Goal: Information Seeking & Learning: Learn about a topic

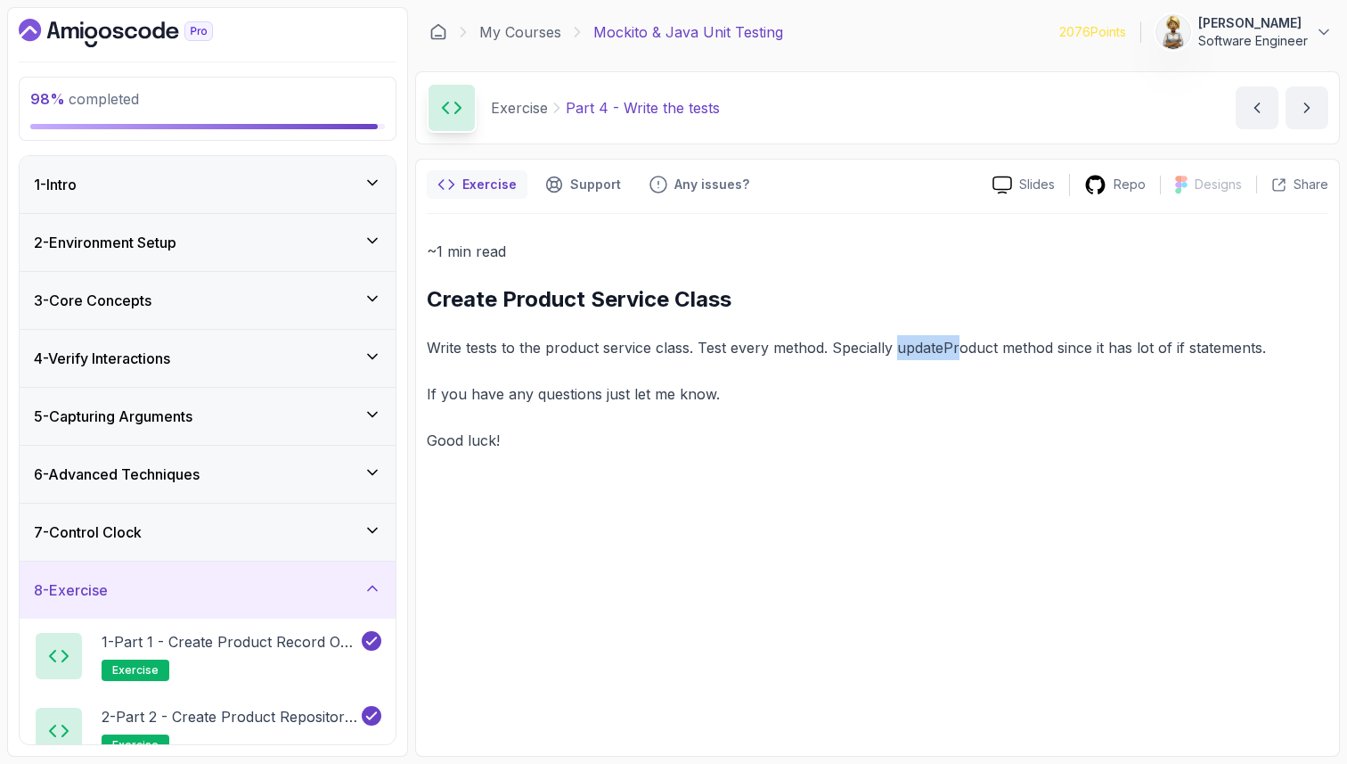
scroll to position [231, 0]
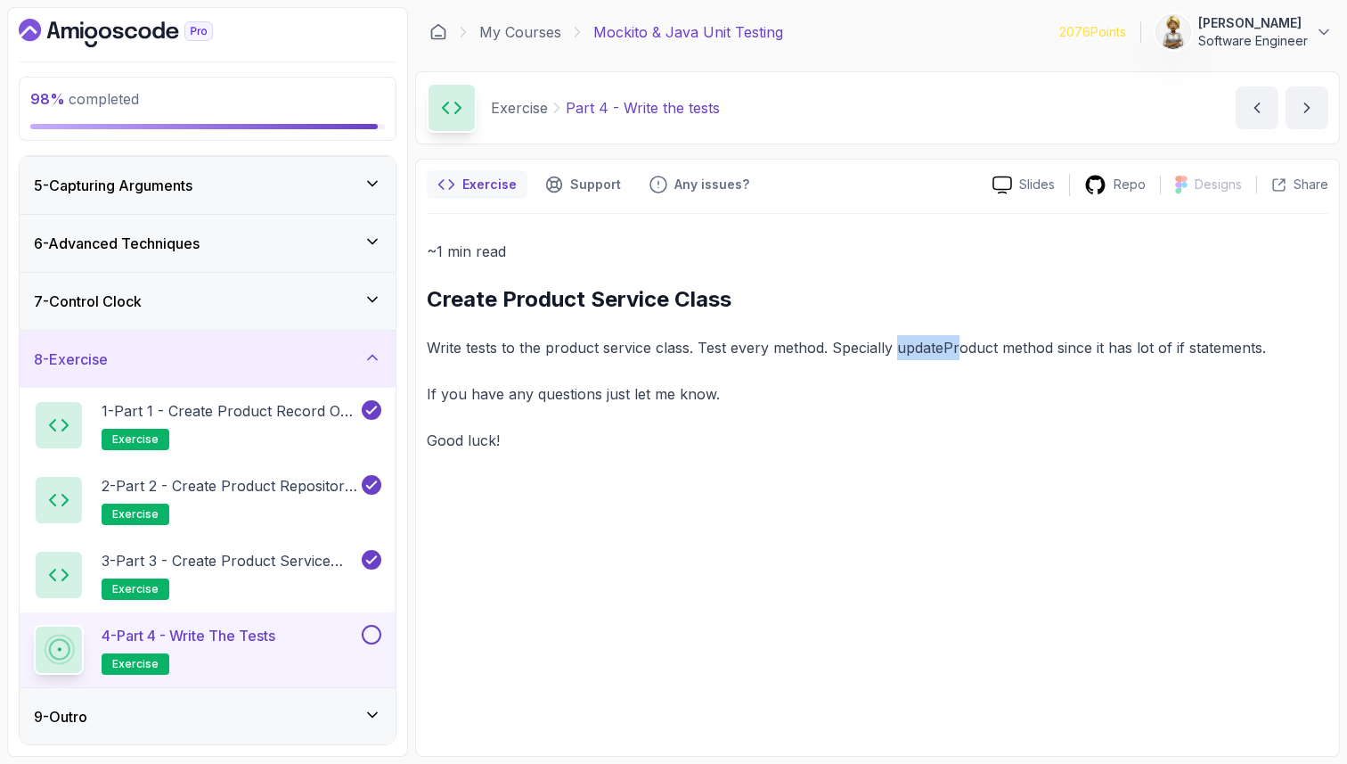
click at [368, 632] on button at bounding box center [372, 635] width 20 height 20
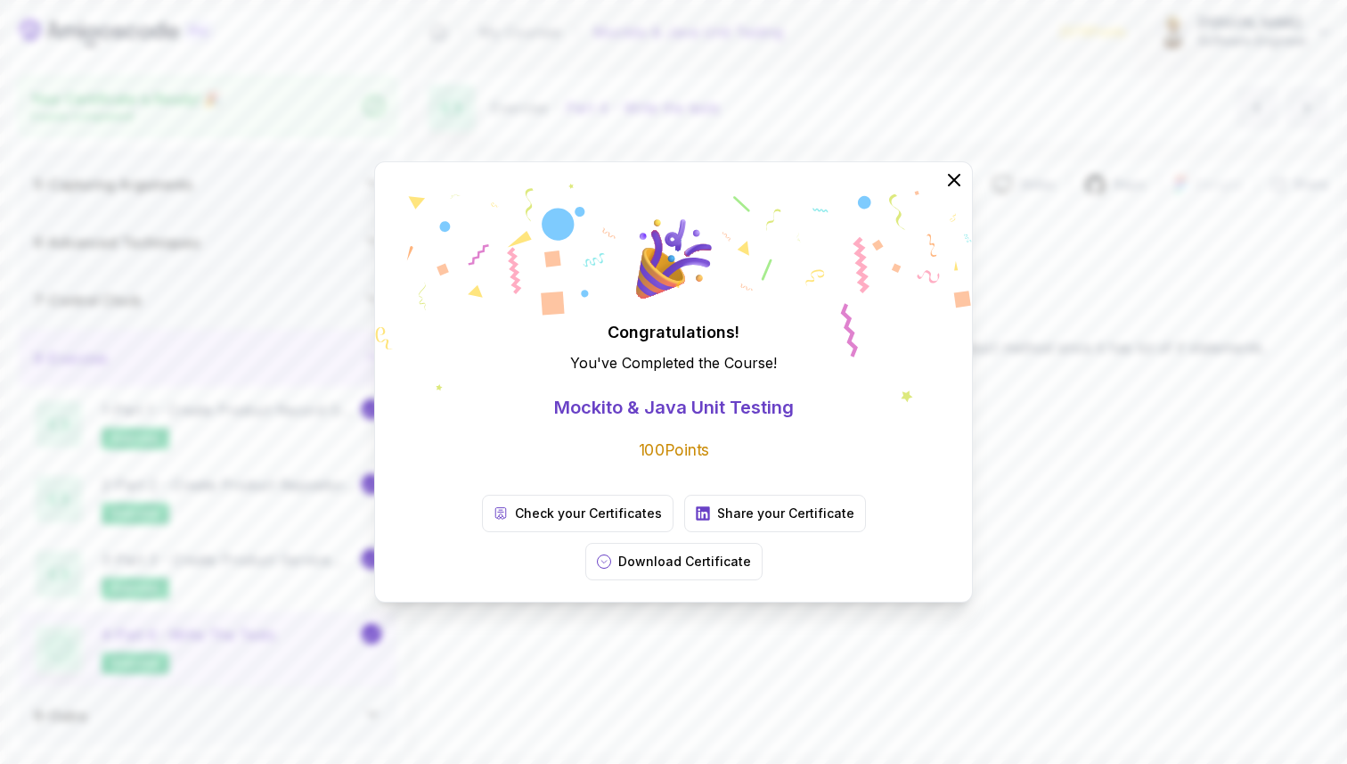
scroll to position [225, 0]
click at [751, 552] on p "Download Certificate" at bounding box center [684, 561] width 133 height 18
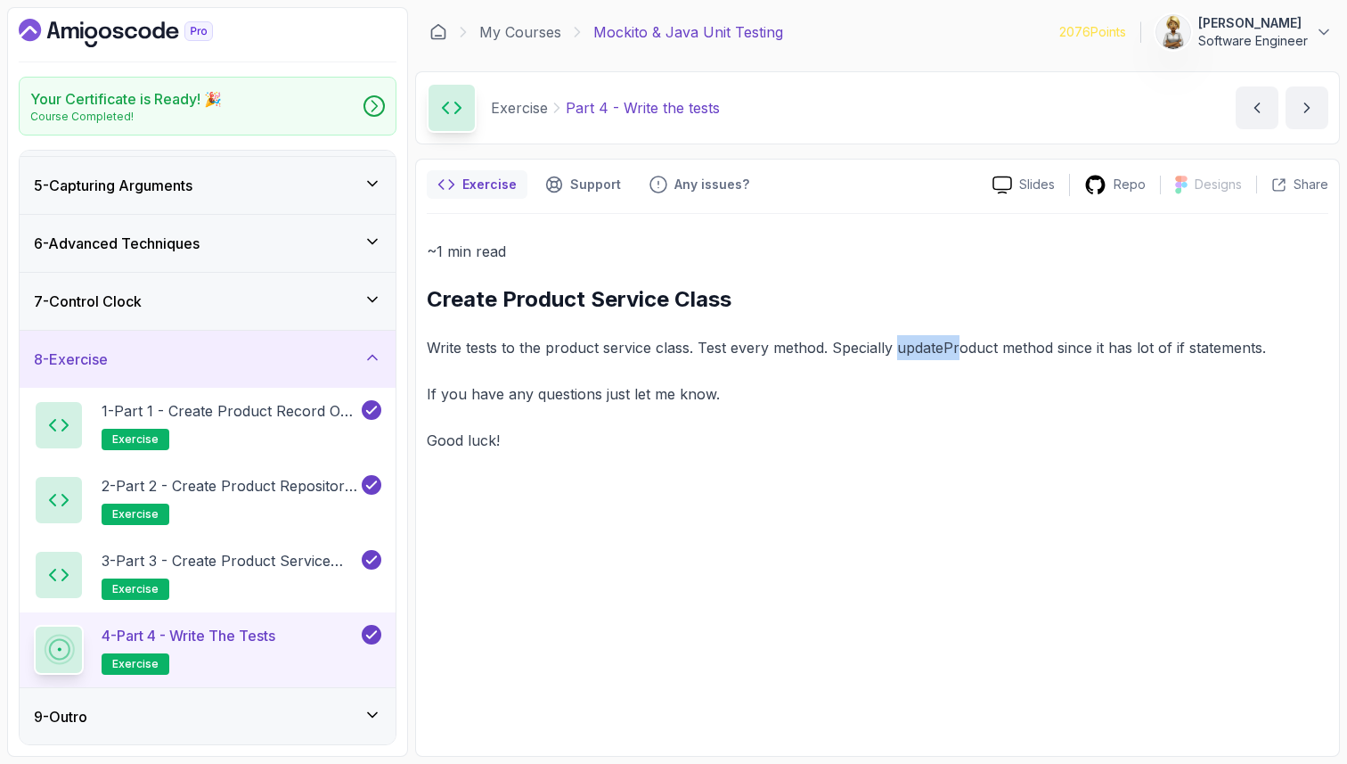
click at [371, 359] on icon at bounding box center [373, 357] width 18 height 18
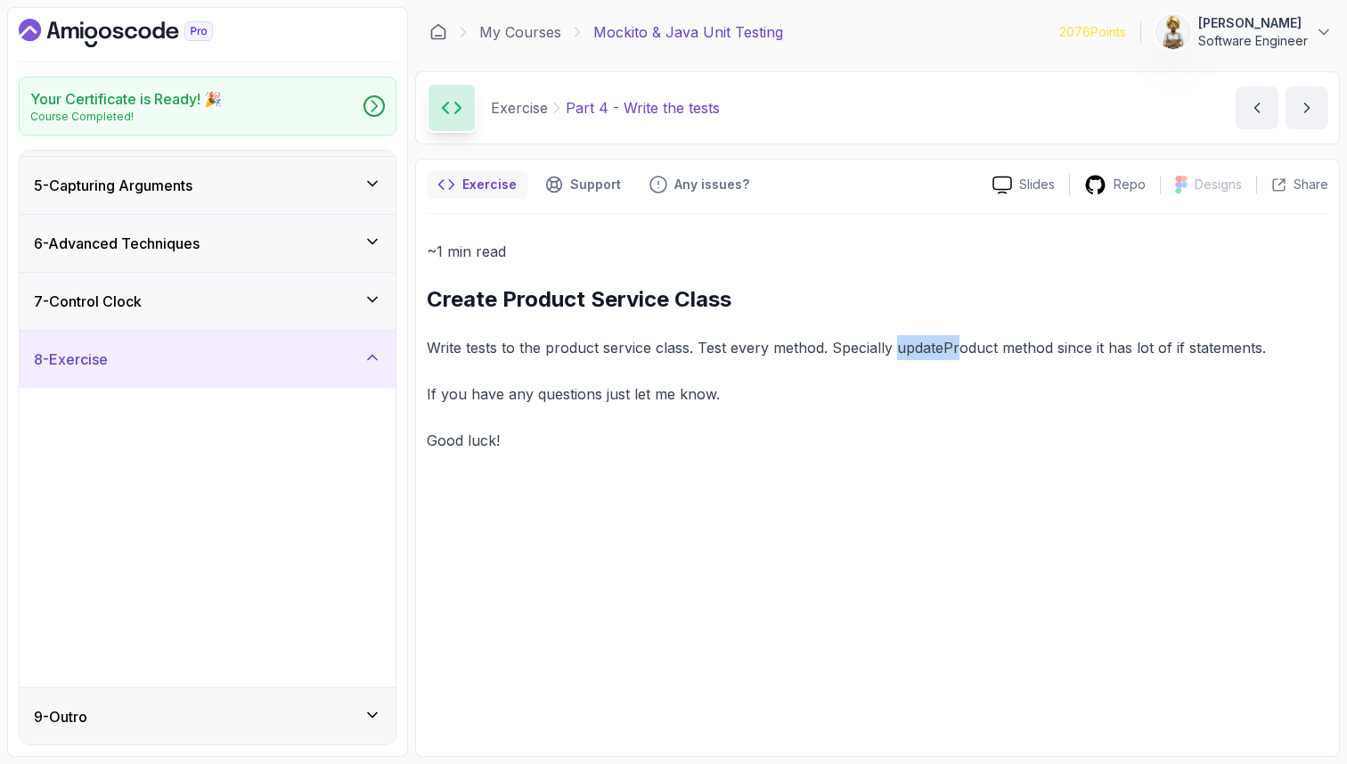
scroll to position [0, 0]
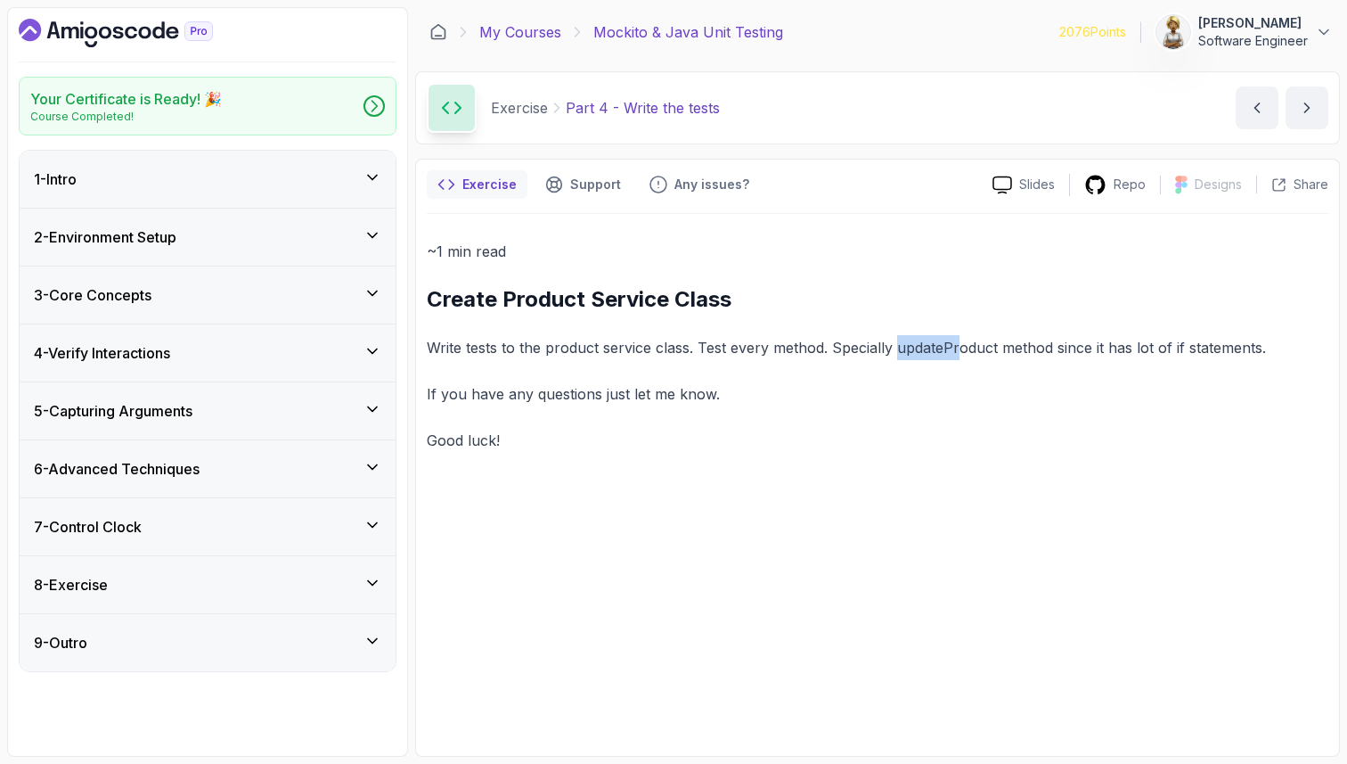
click at [534, 30] on link "My Courses" at bounding box center [520, 31] width 82 height 21
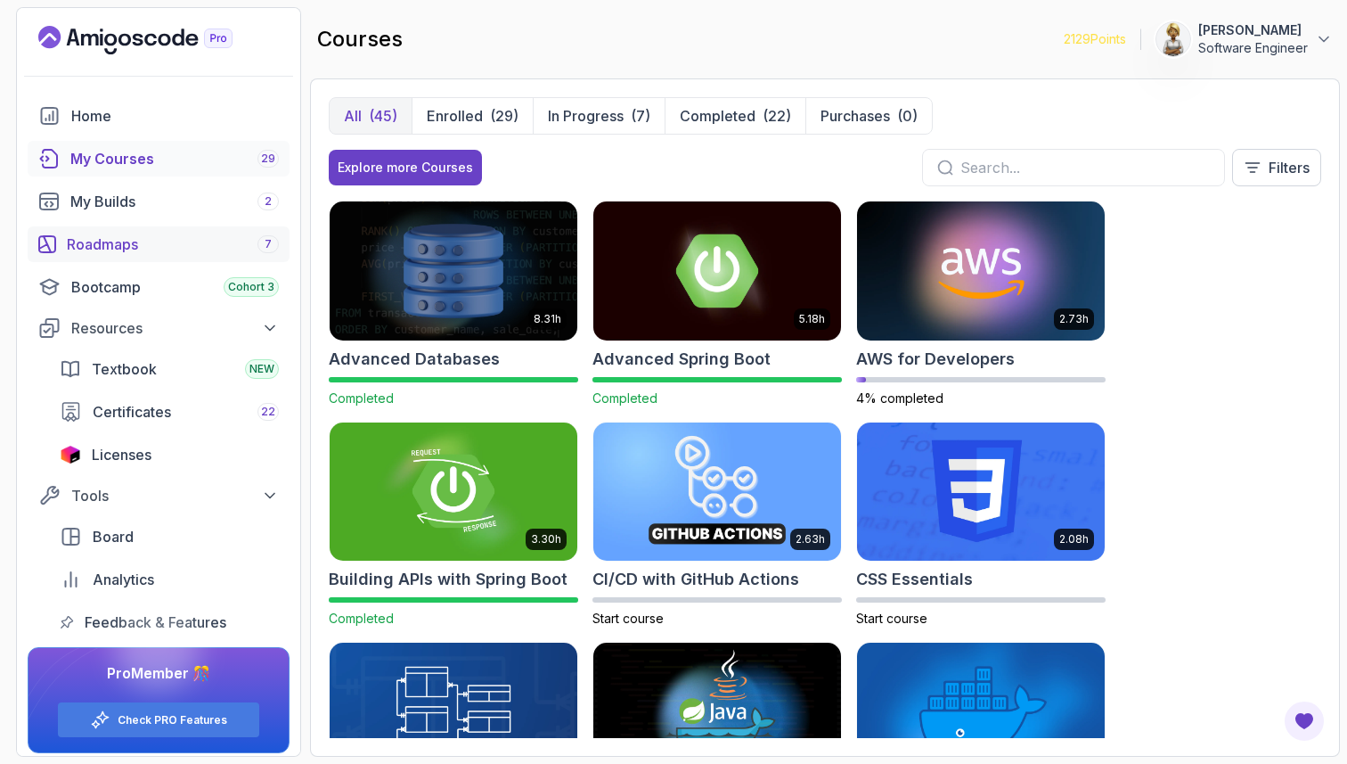
click at [101, 243] on div "Roadmaps 7" at bounding box center [173, 243] width 212 height 21
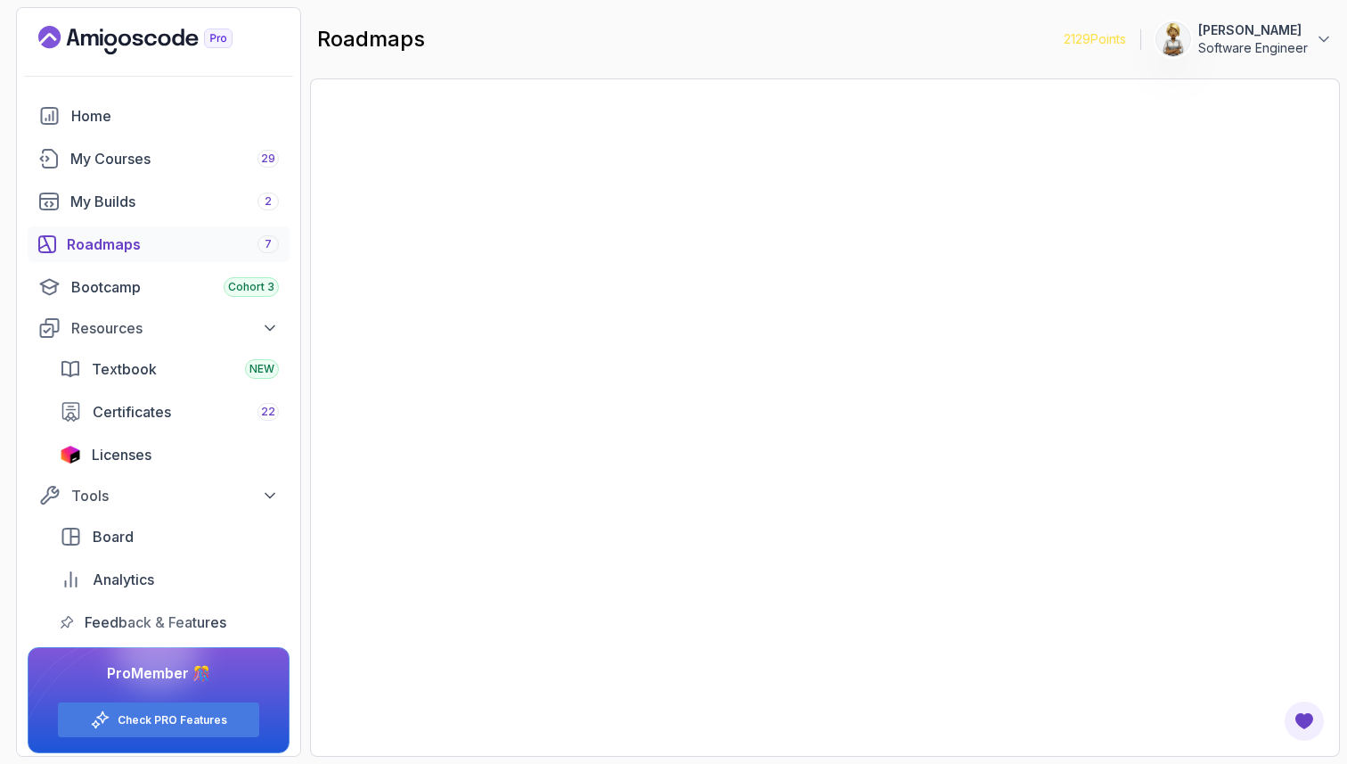
click at [107, 247] on div "Roadmaps 7" at bounding box center [173, 243] width 212 height 21
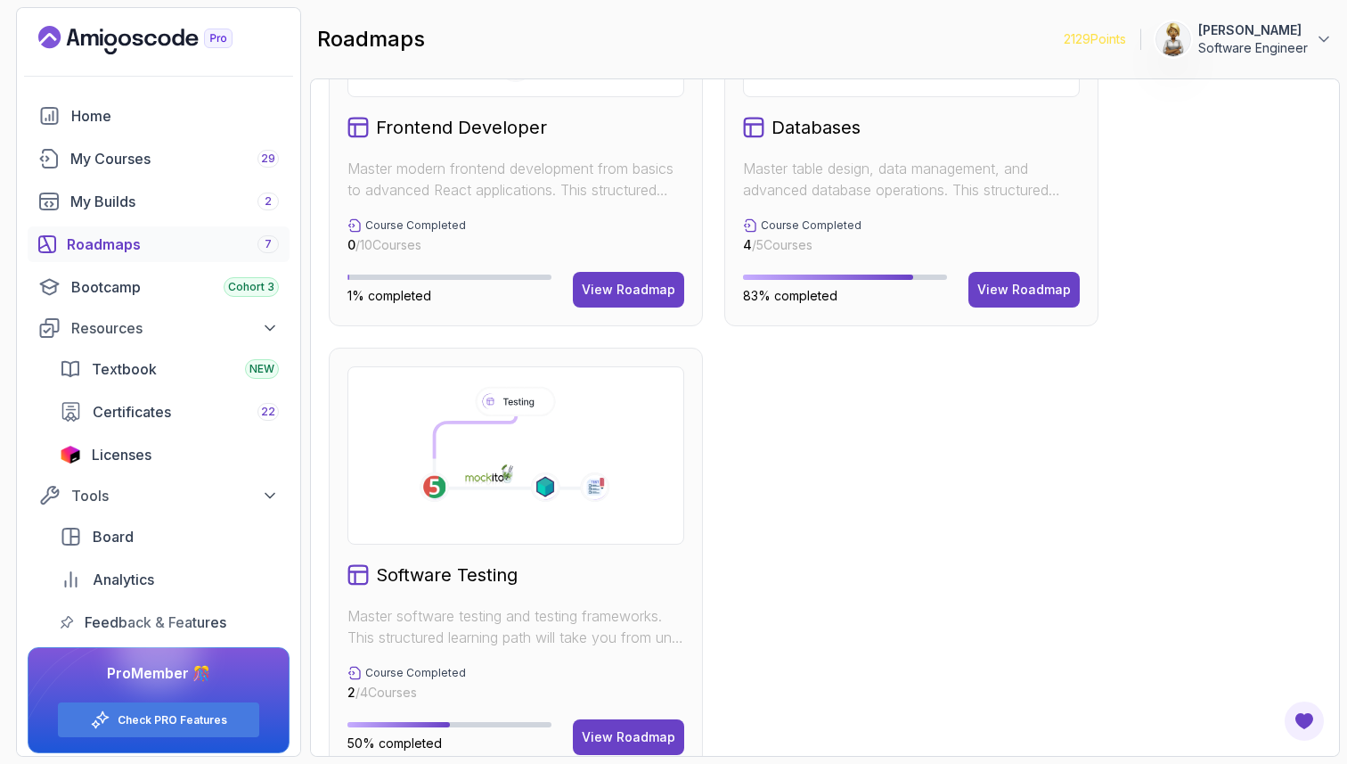
scroll to position [1127, 0]
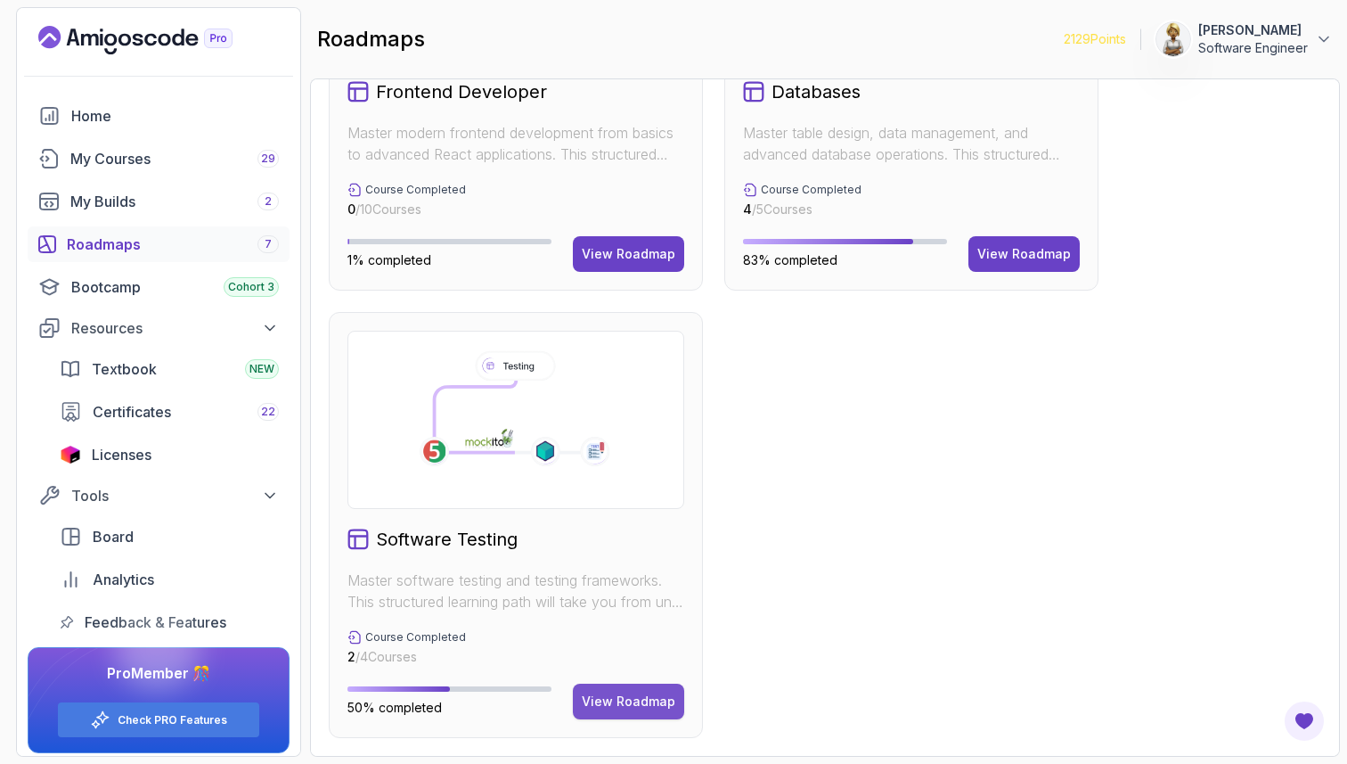
click at [628, 697] on div "View Roadmap" at bounding box center [629, 701] width 94 height 18
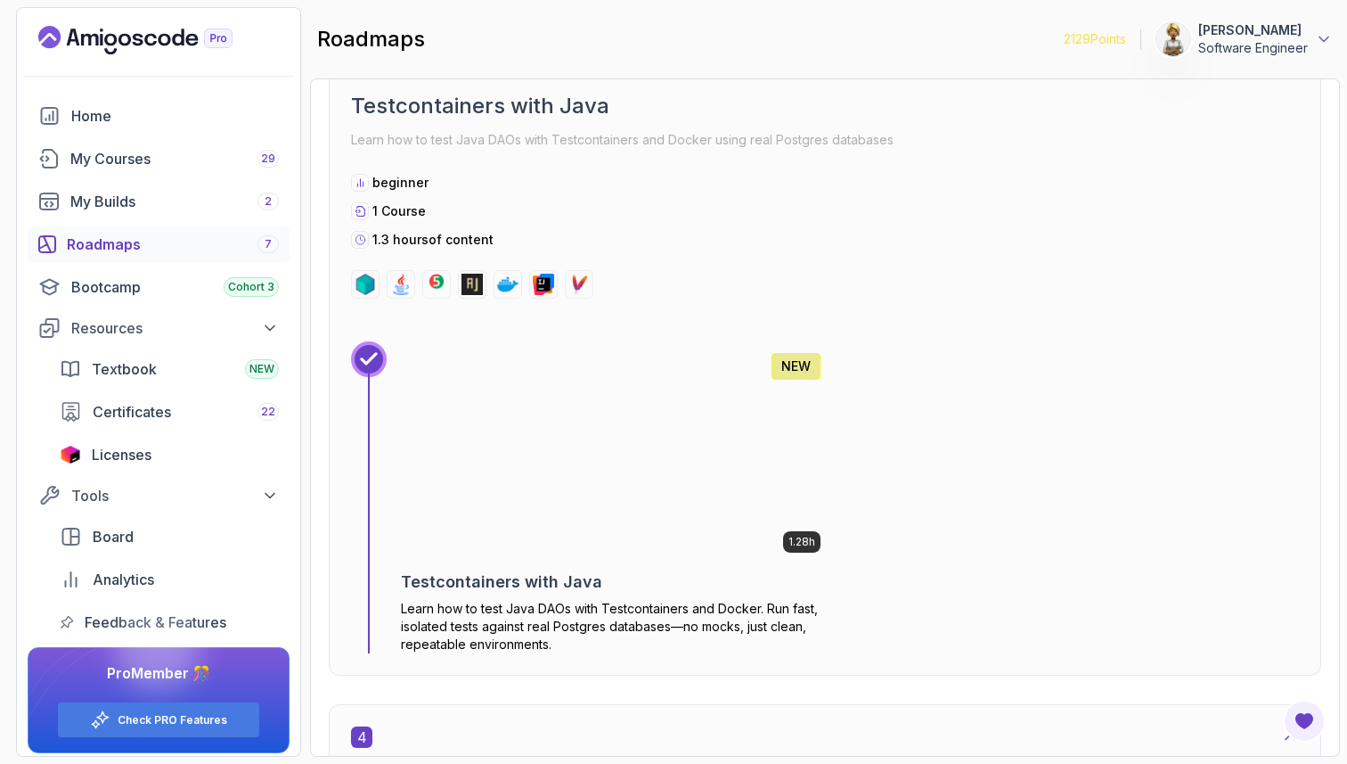
scroll to position [2051, 0]
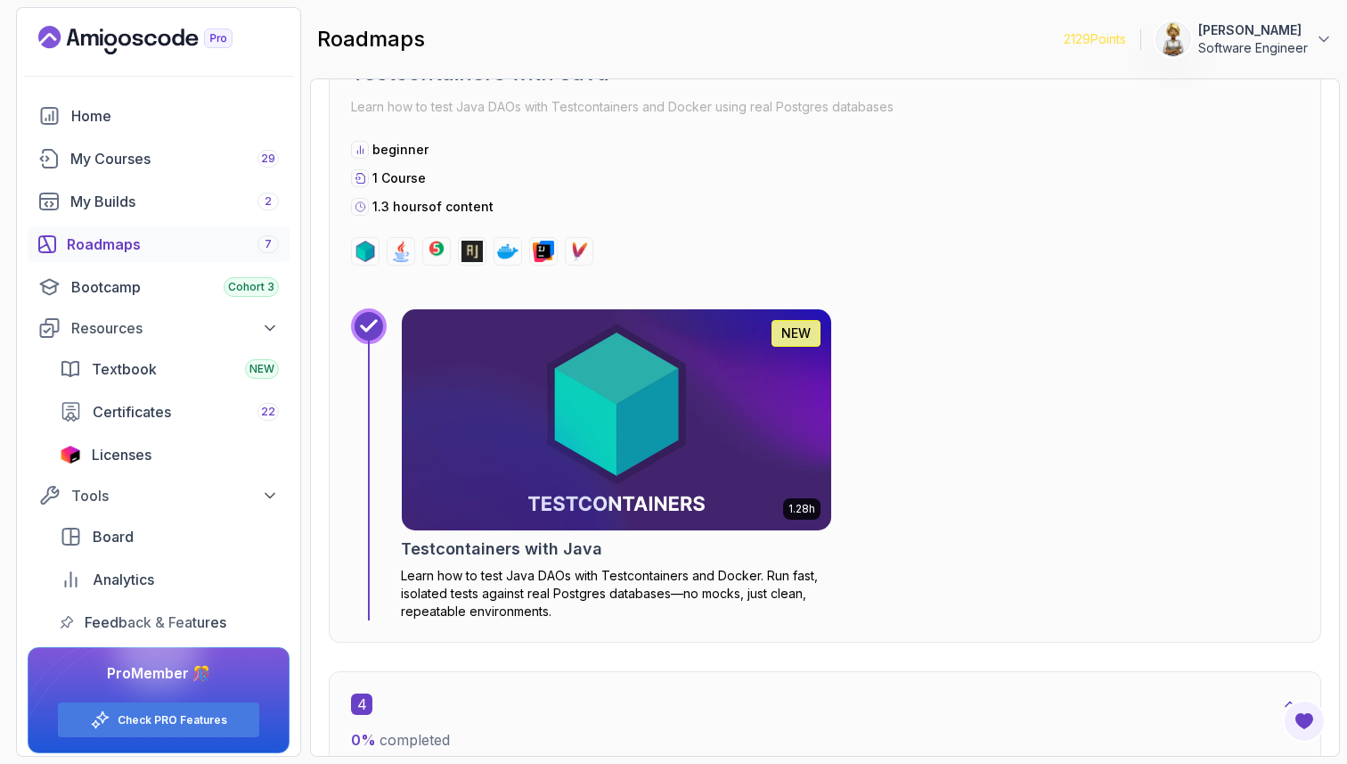
click at [588, 376] on img at bounding box center [616, 420] width 451 height 232
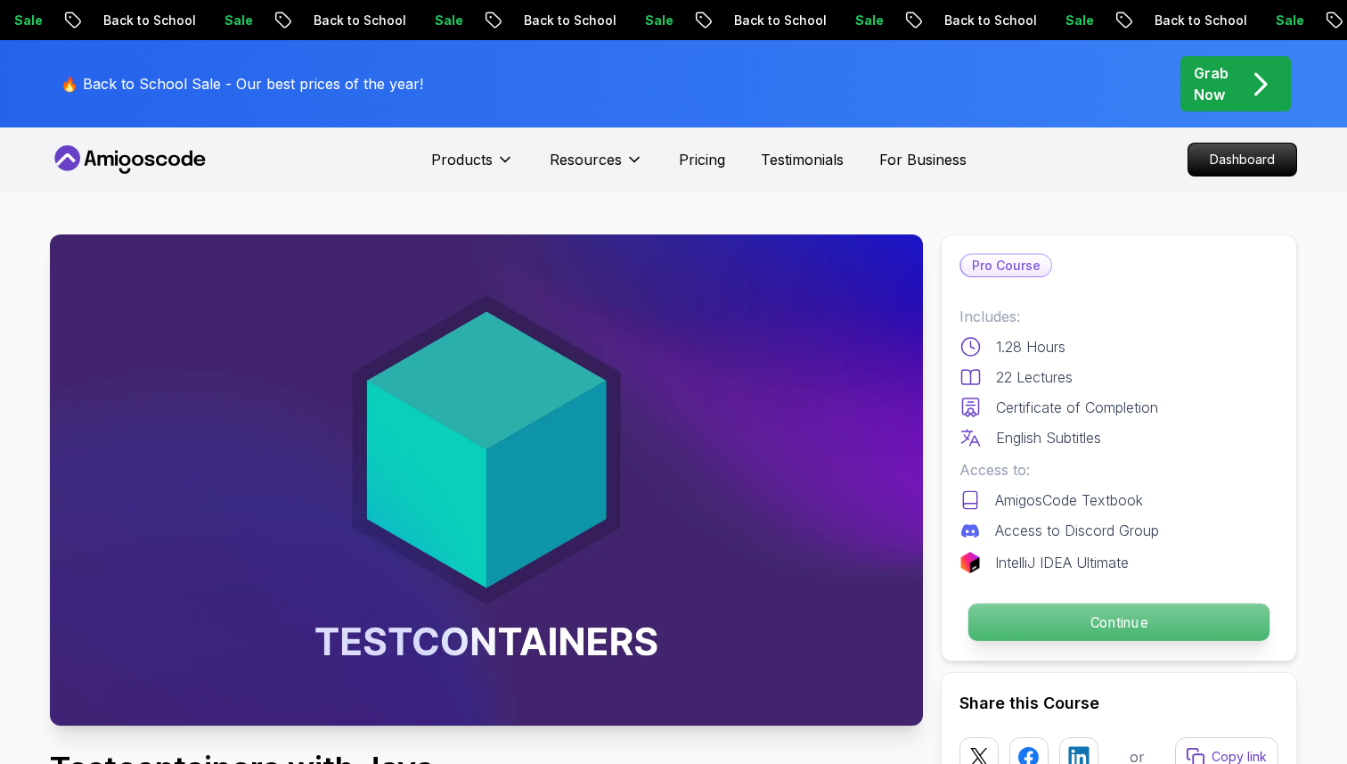
click at [1149, 618] on p "Continue" at bounding box center [1119, 621] width 301 height 37
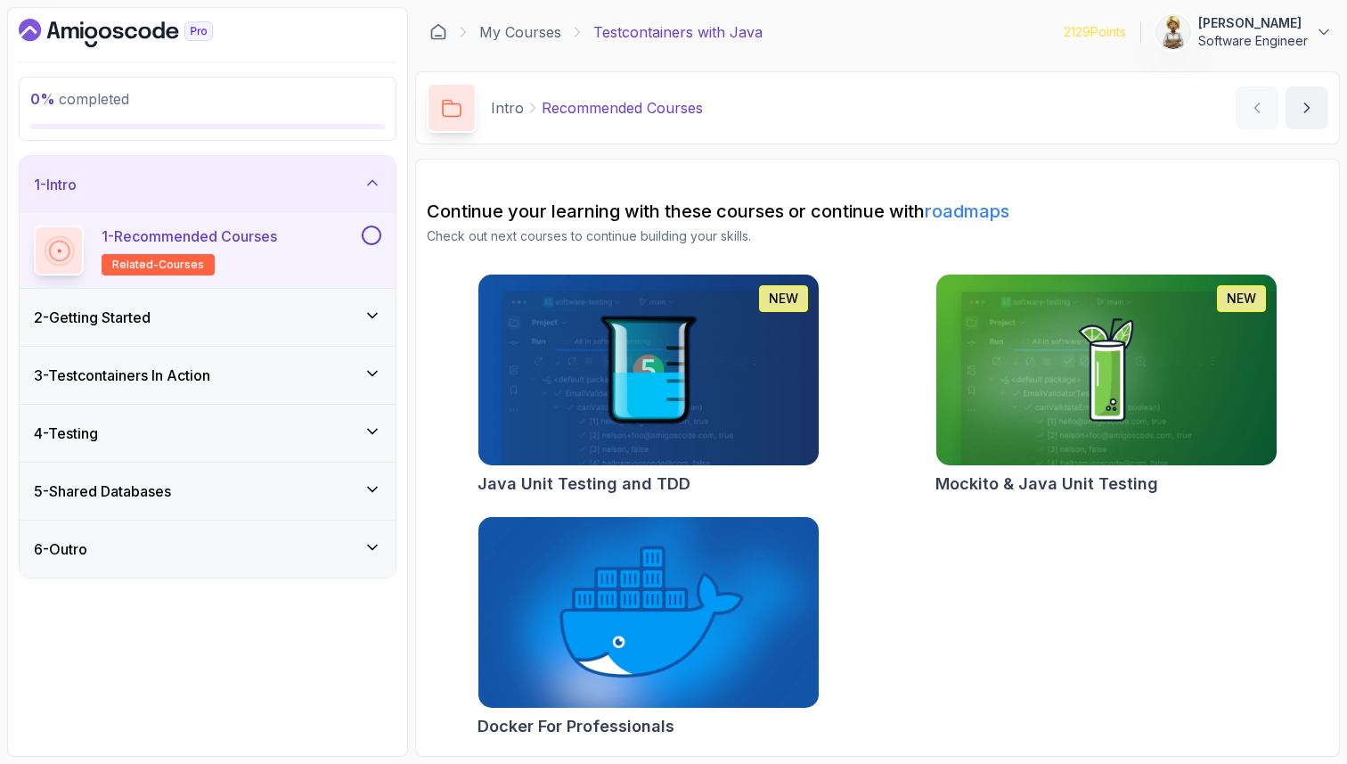
click at [637, 621] on img at bounding box center [648, 612] width 357 height 200
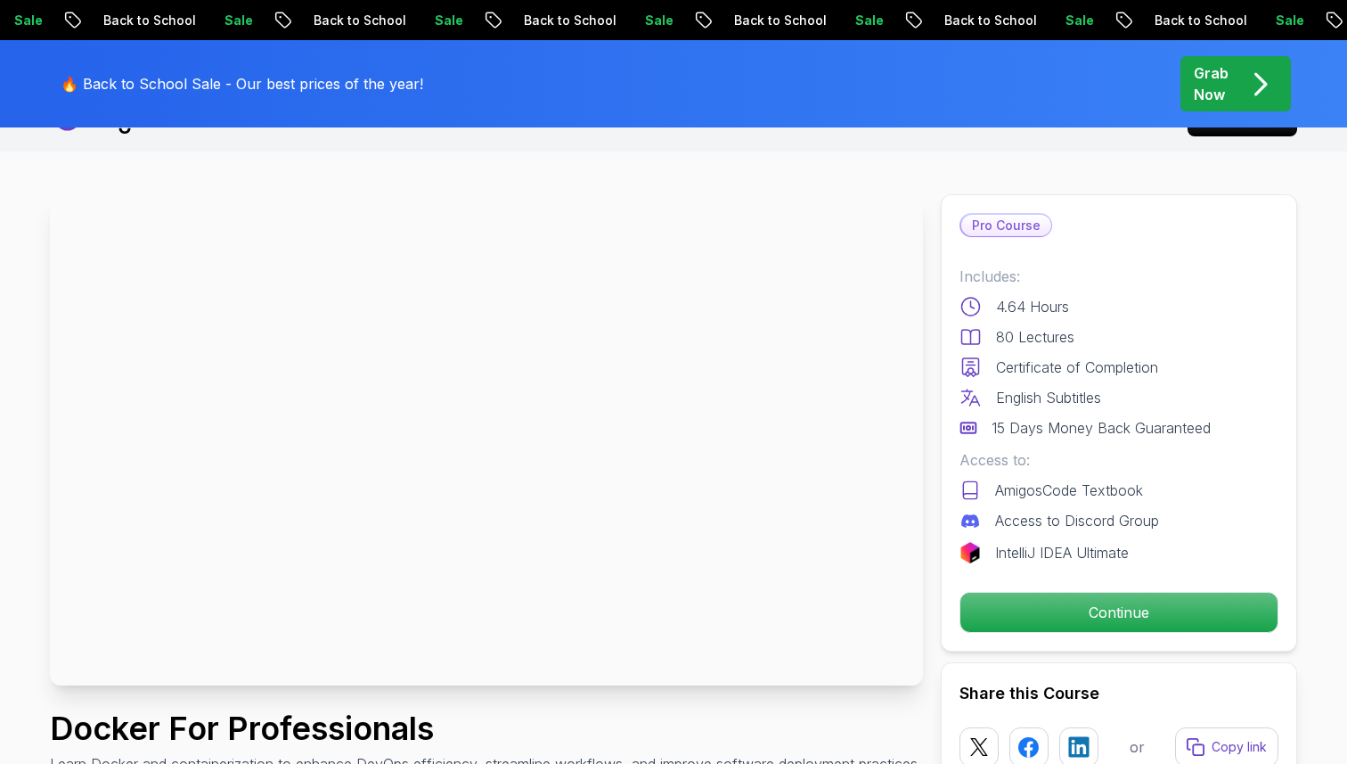
scroll to position [36, 0]
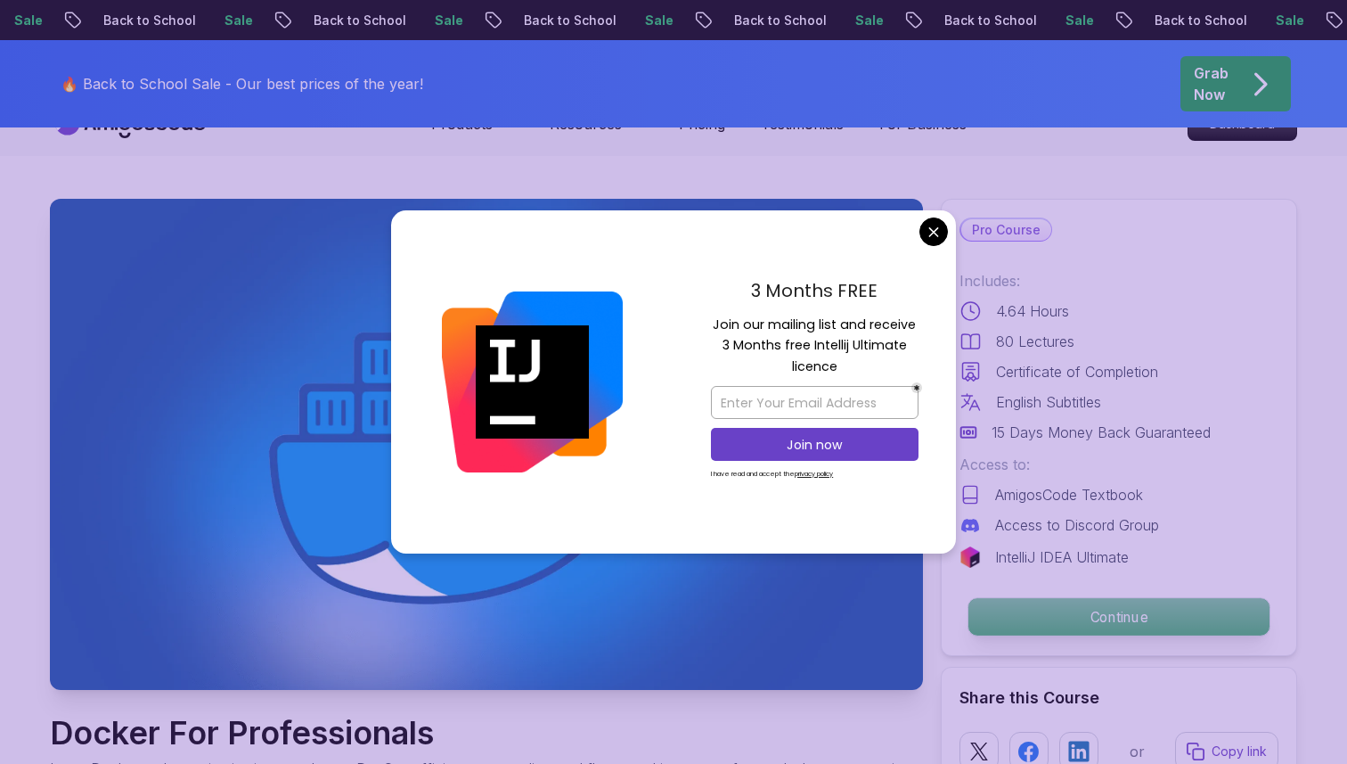
click at [1096, 620] on p "Continue" at bounding box center [1119, 616] width 301 height 37
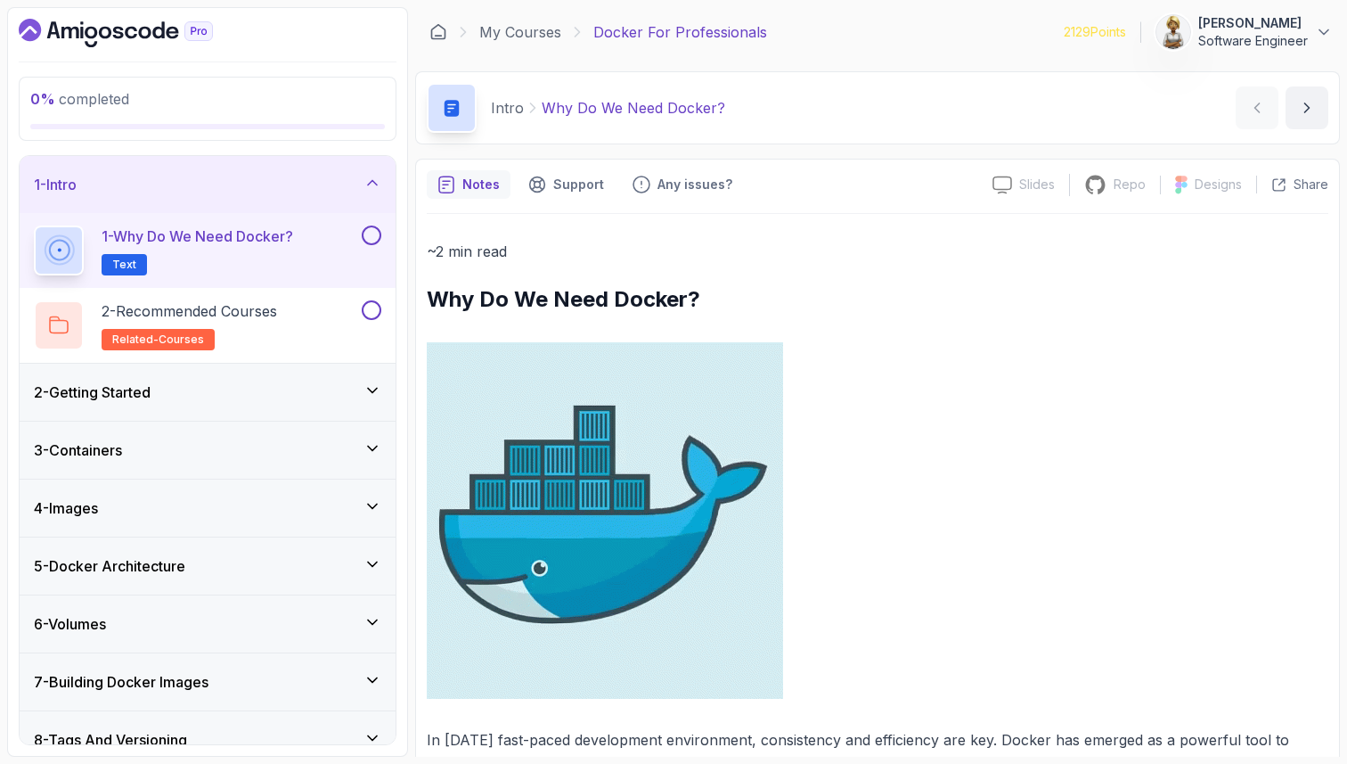
click at [904, 362] on p at bounding box center [878, 520] width 902 height 356
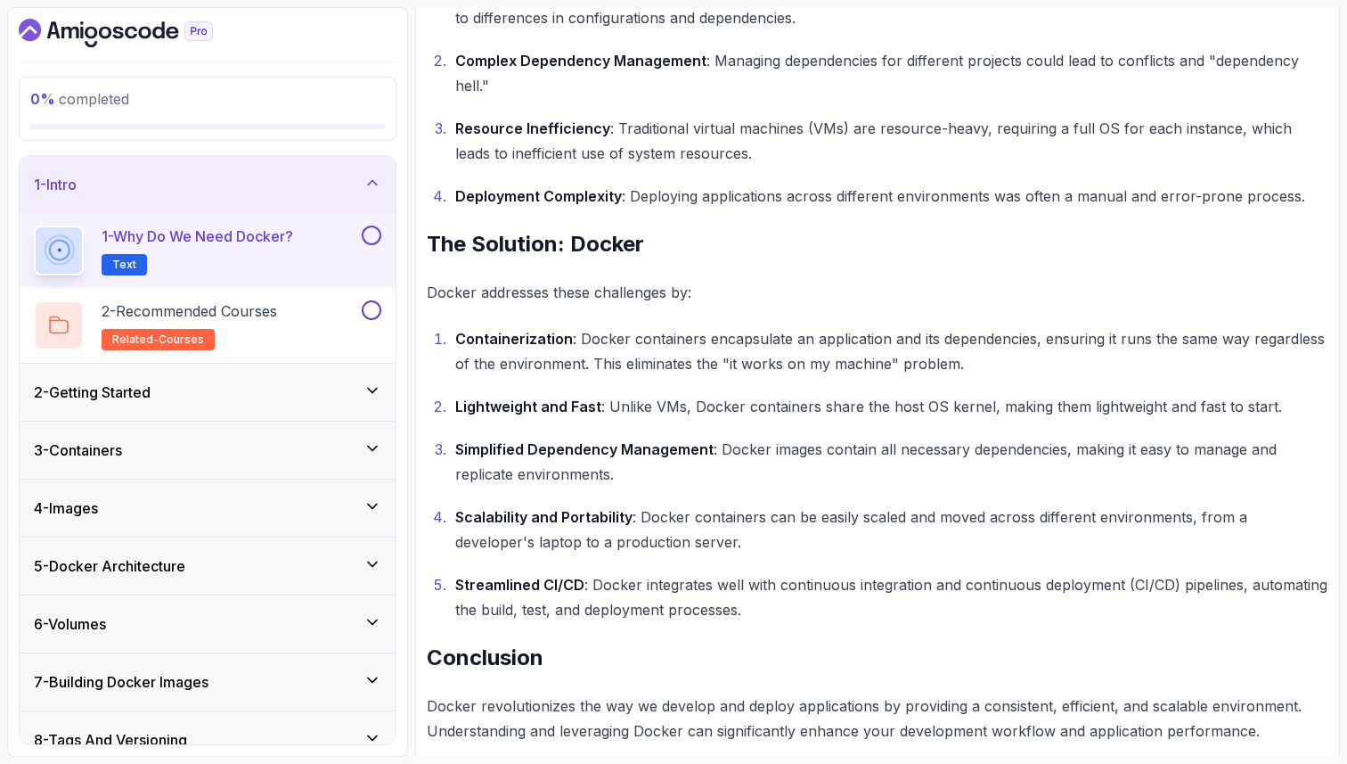
scroll to position [937, 0]
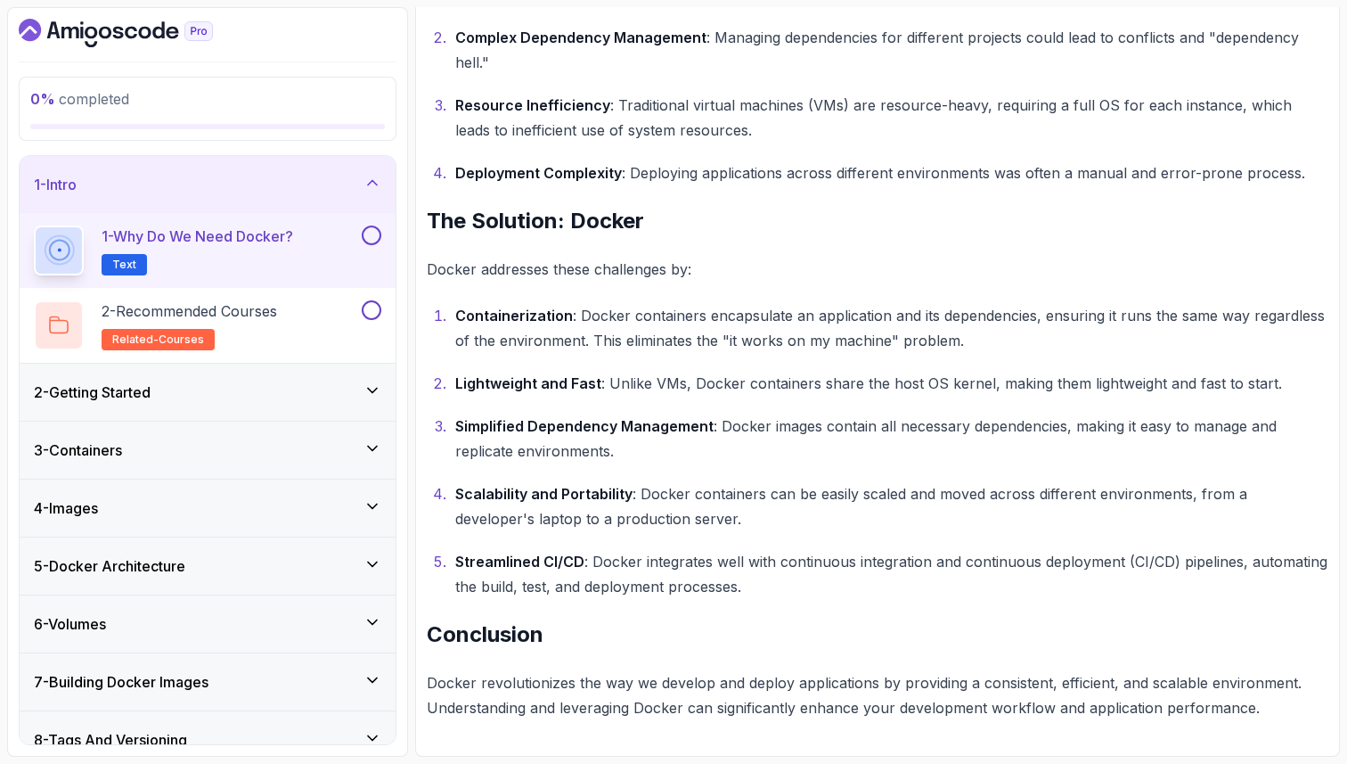
click at [374, 235] on button at bounding box center [372, 235] width 20 height 20
click at [312, 318] on div "2 - Recommended Courses related-courses" at bounding box center [196, 325] width 324 height 50
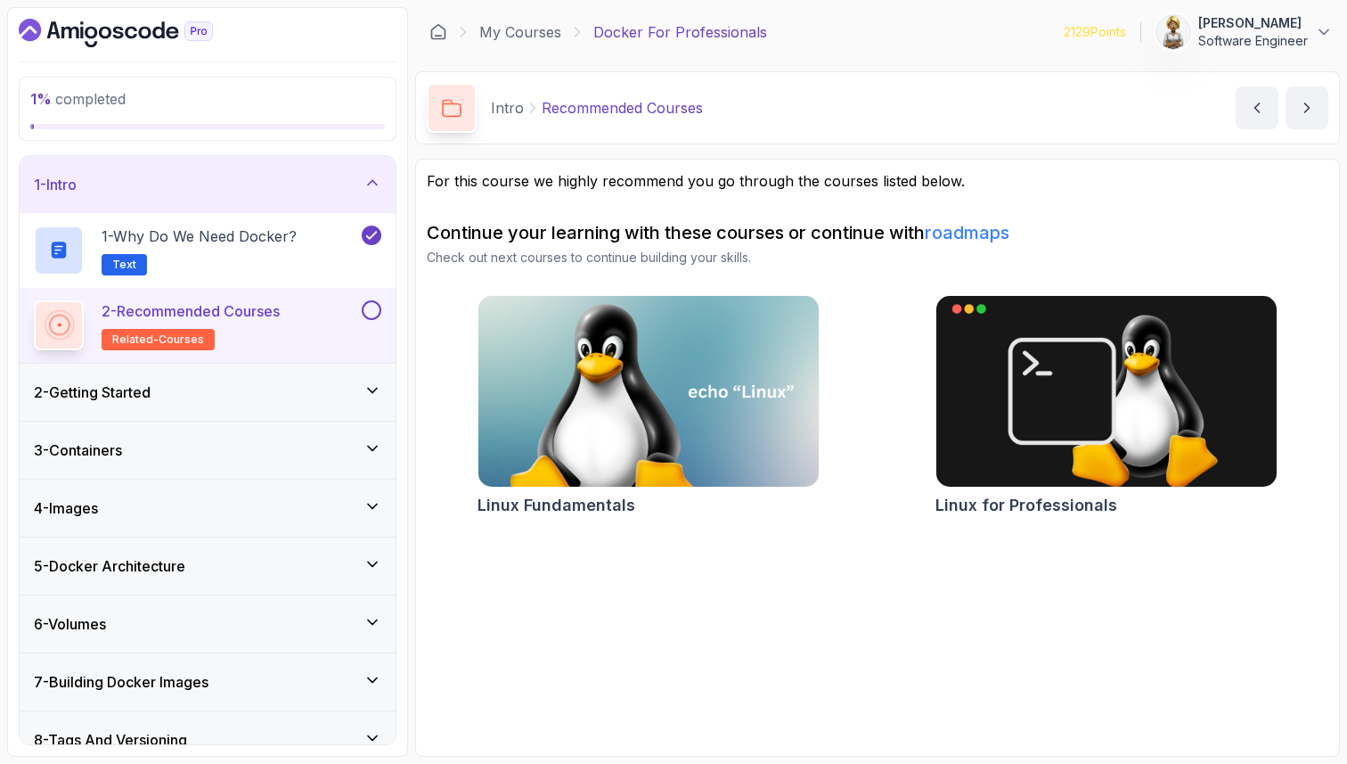
click at [372, 180] on icon at bounding box center [372, 182] width 9 height 4
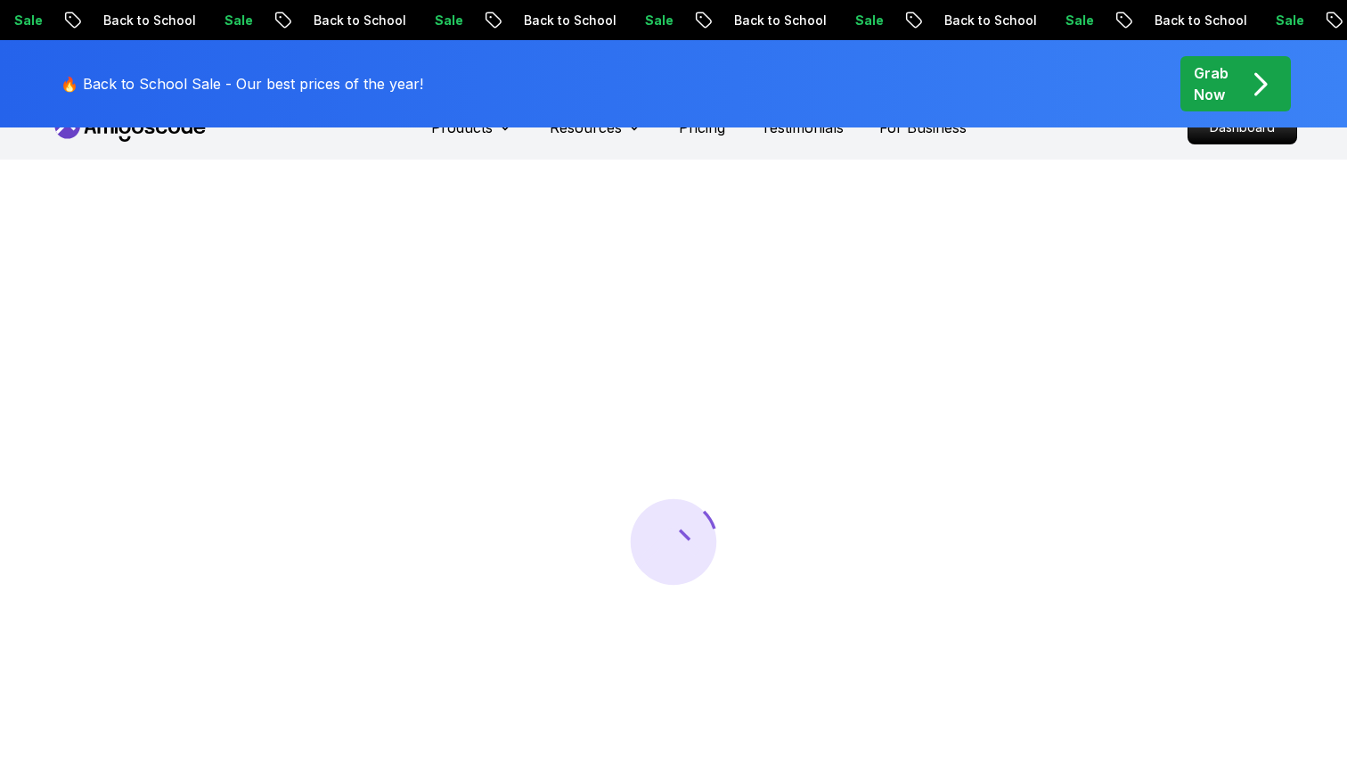
scroll to position [36, 0]
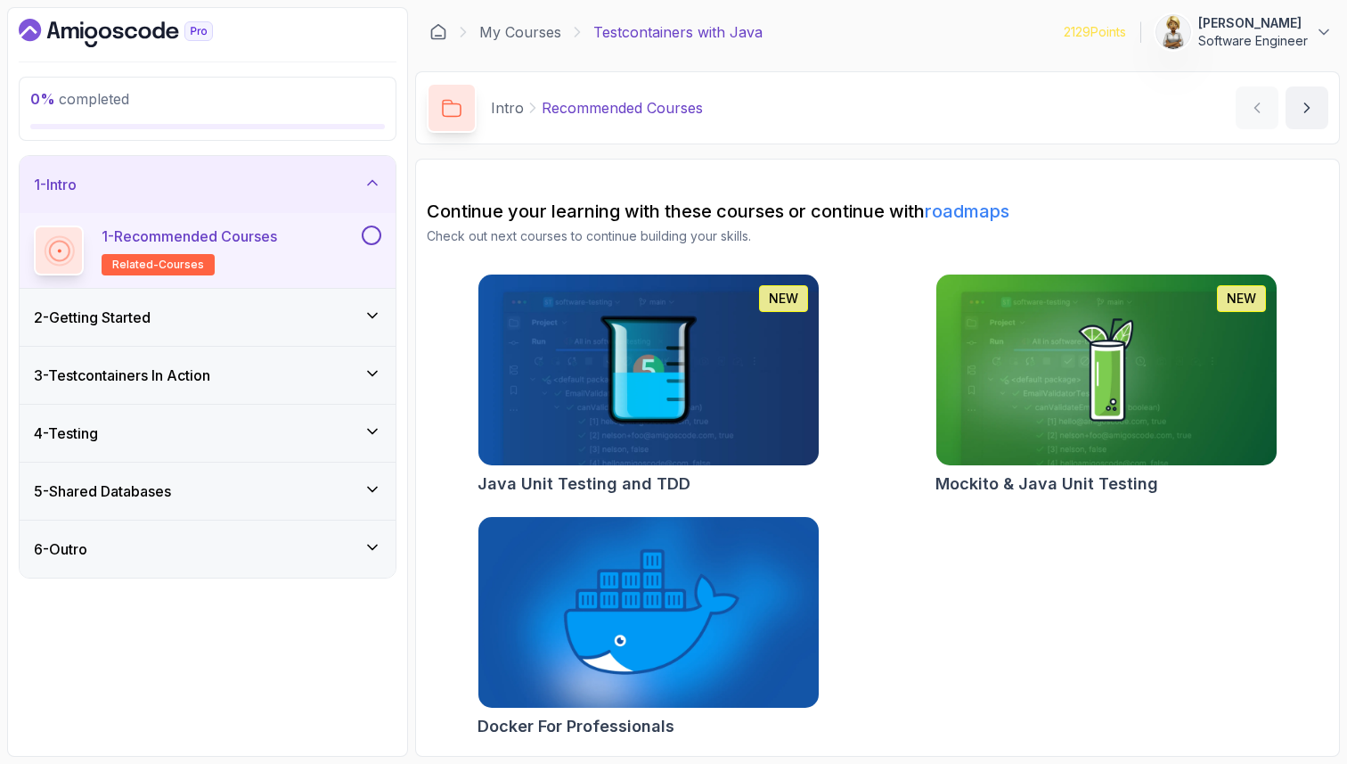
click at [378, 233] on button at bounding box center [372, 235] width 20 height 20
click at [377, 176] on icon at bounding box center [373, 183] width 18 height 18
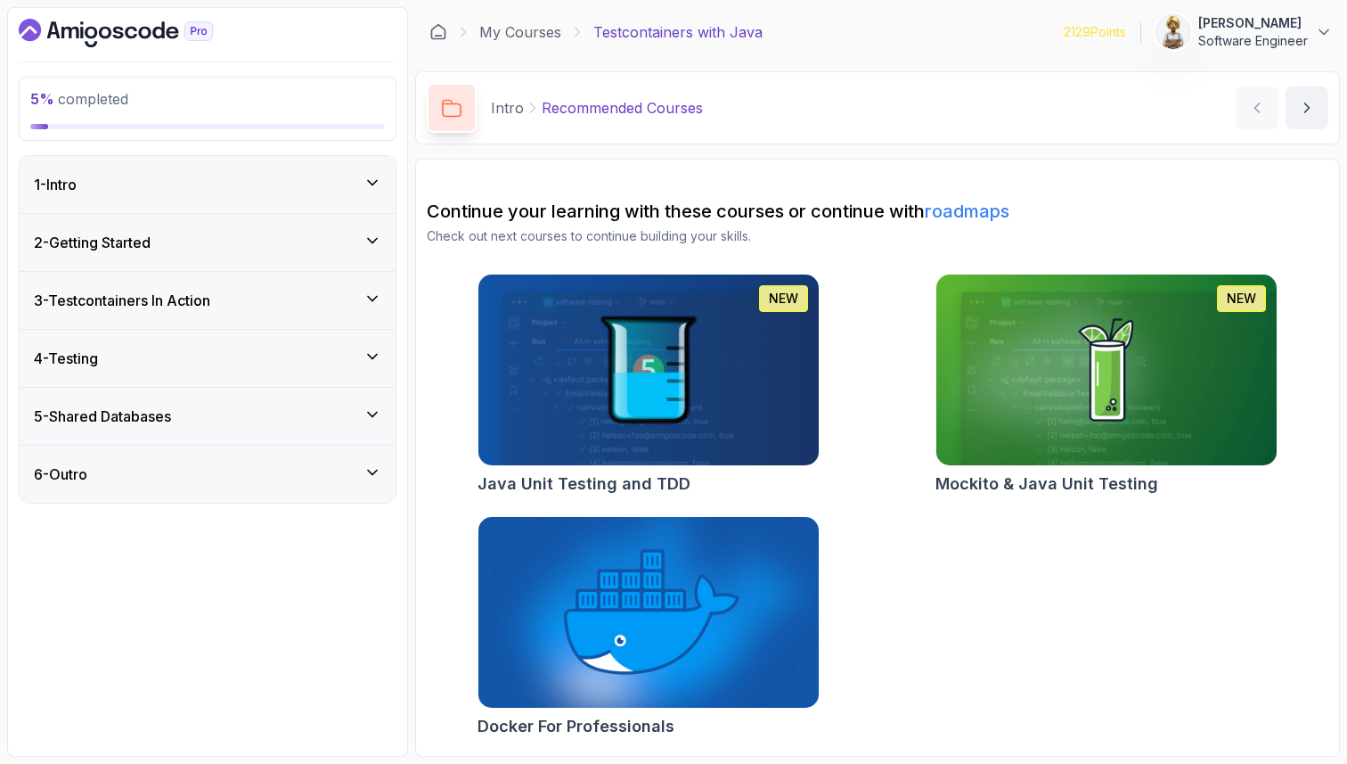
click at [374, 234] on icon at bounding box center [373, 241] width 18 height 18
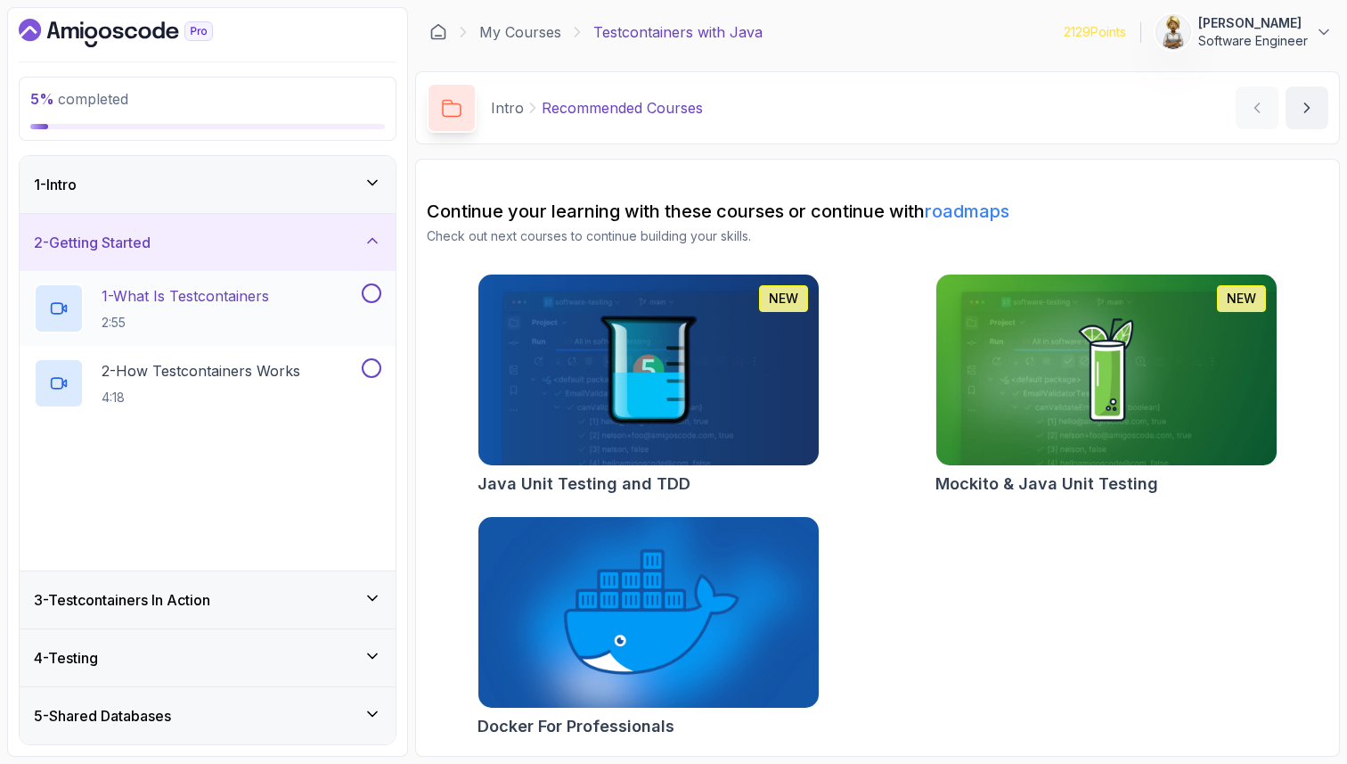
click at [255, 291] on p "1 - What Is Testcontainers" at bounding box center [186, 295] width 168 height 21
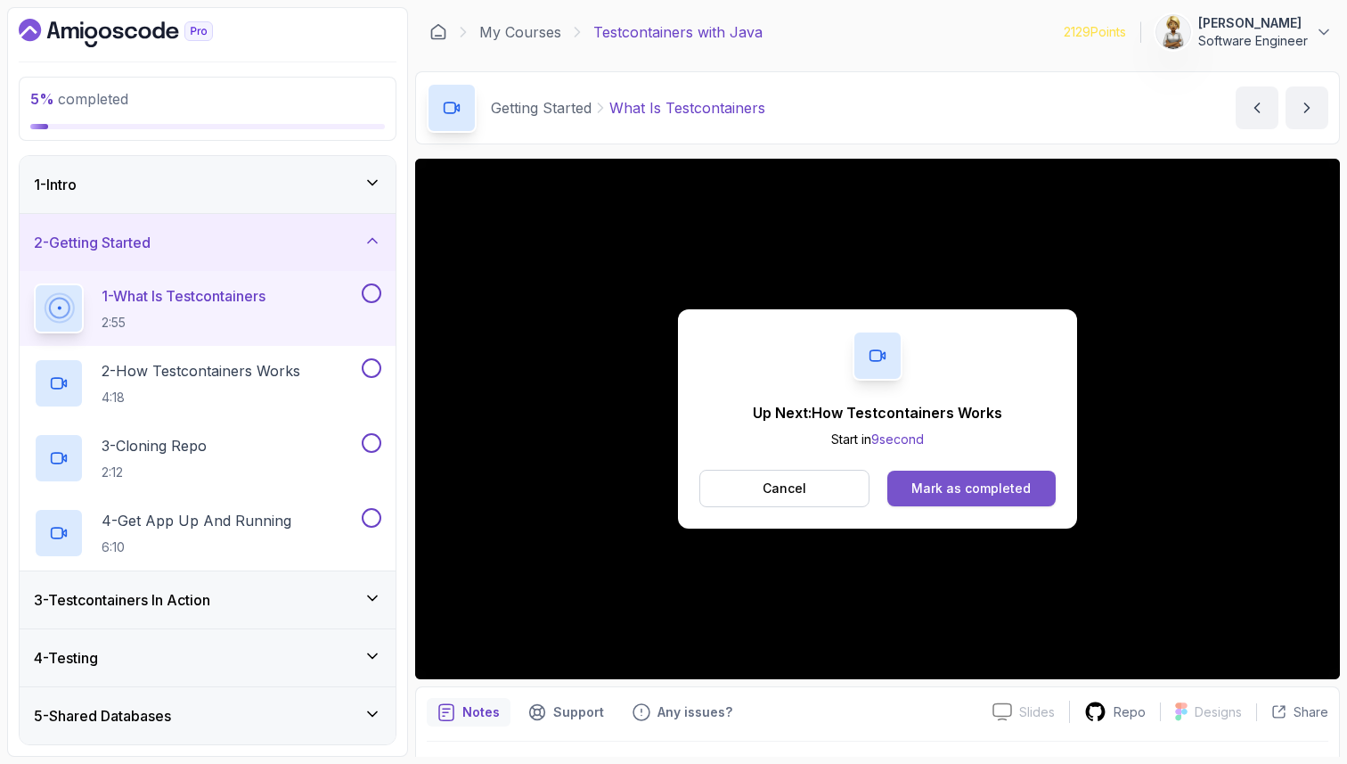
click at [997, 489] on div "Mark as completed" at bounding box center [971, 488] width 119 height 18
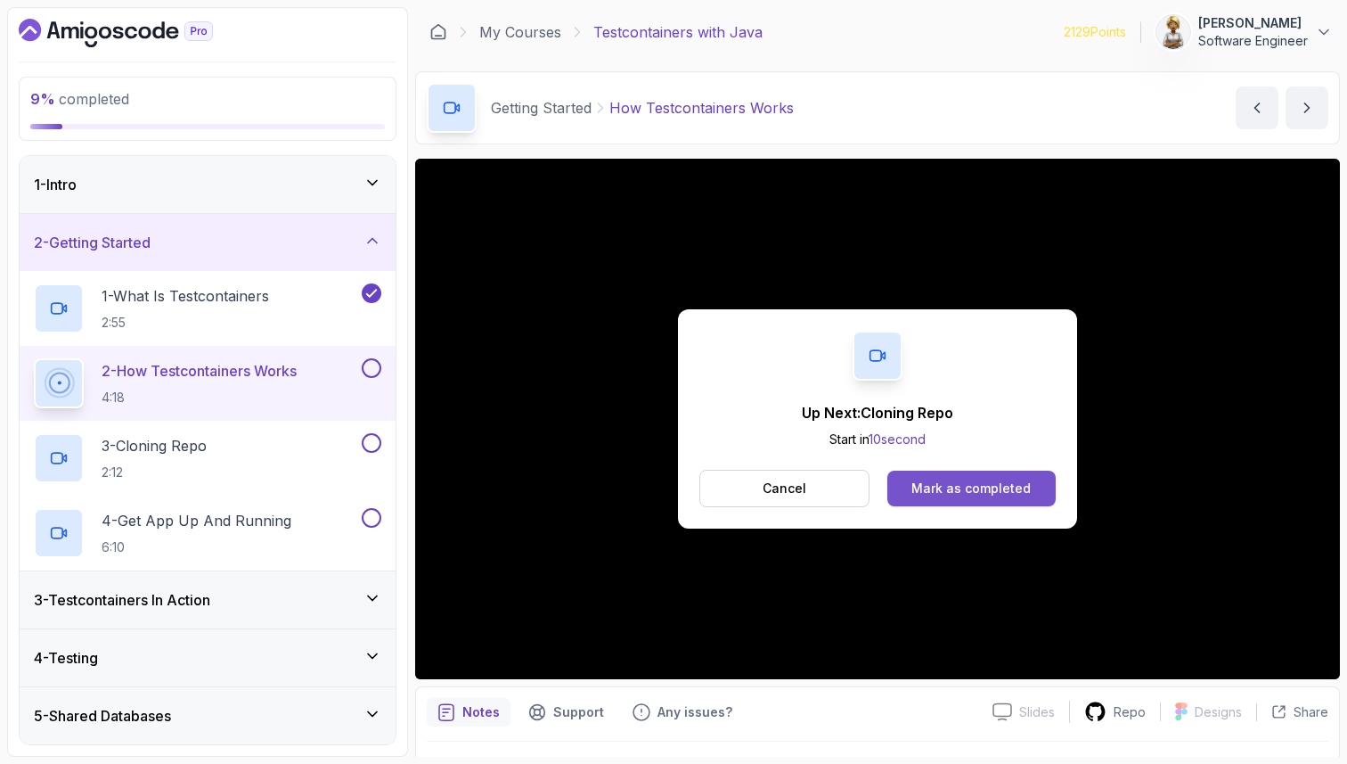
click at [930, 495] on div "Mark as completed" at bounding box center [971, 488] width 119 height 18
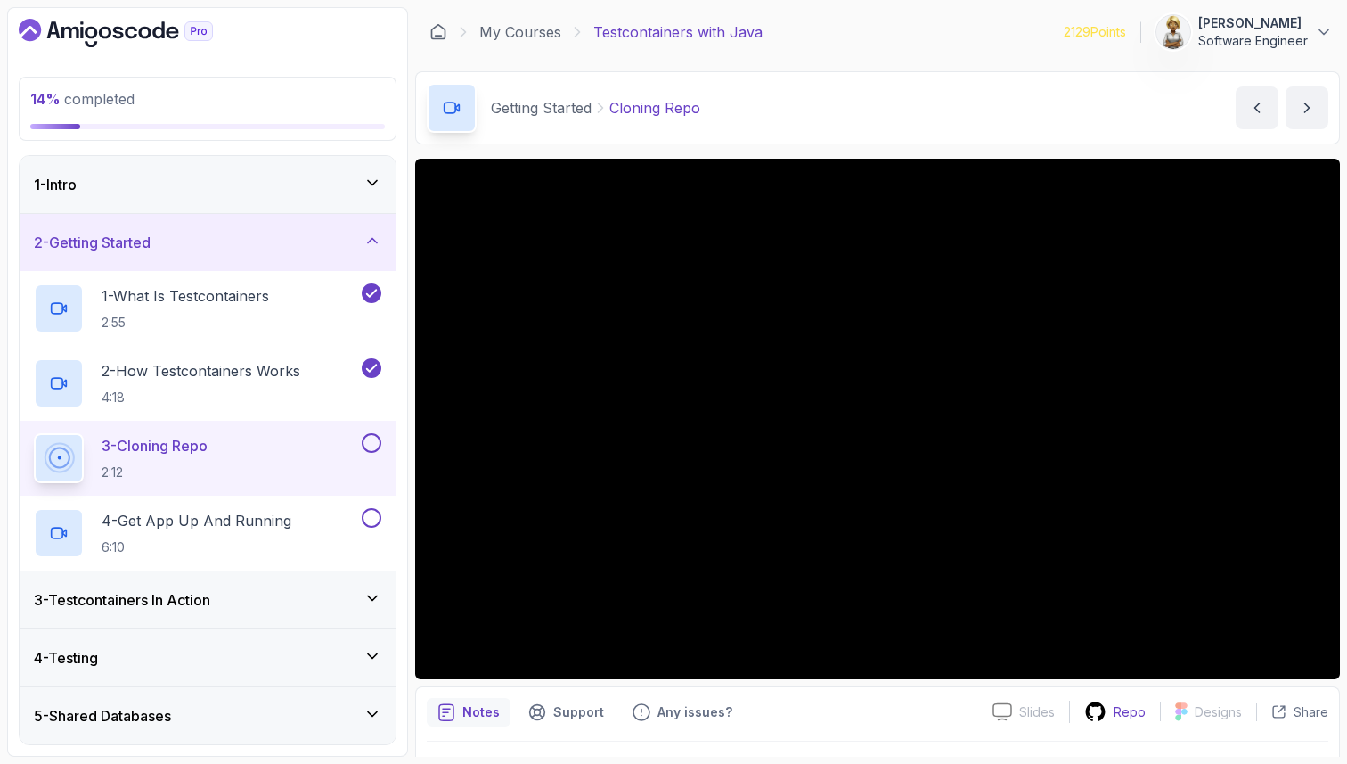
click at [1117, 708] on p "Repo" at bounding box center [1130, 712] width 32 height 18
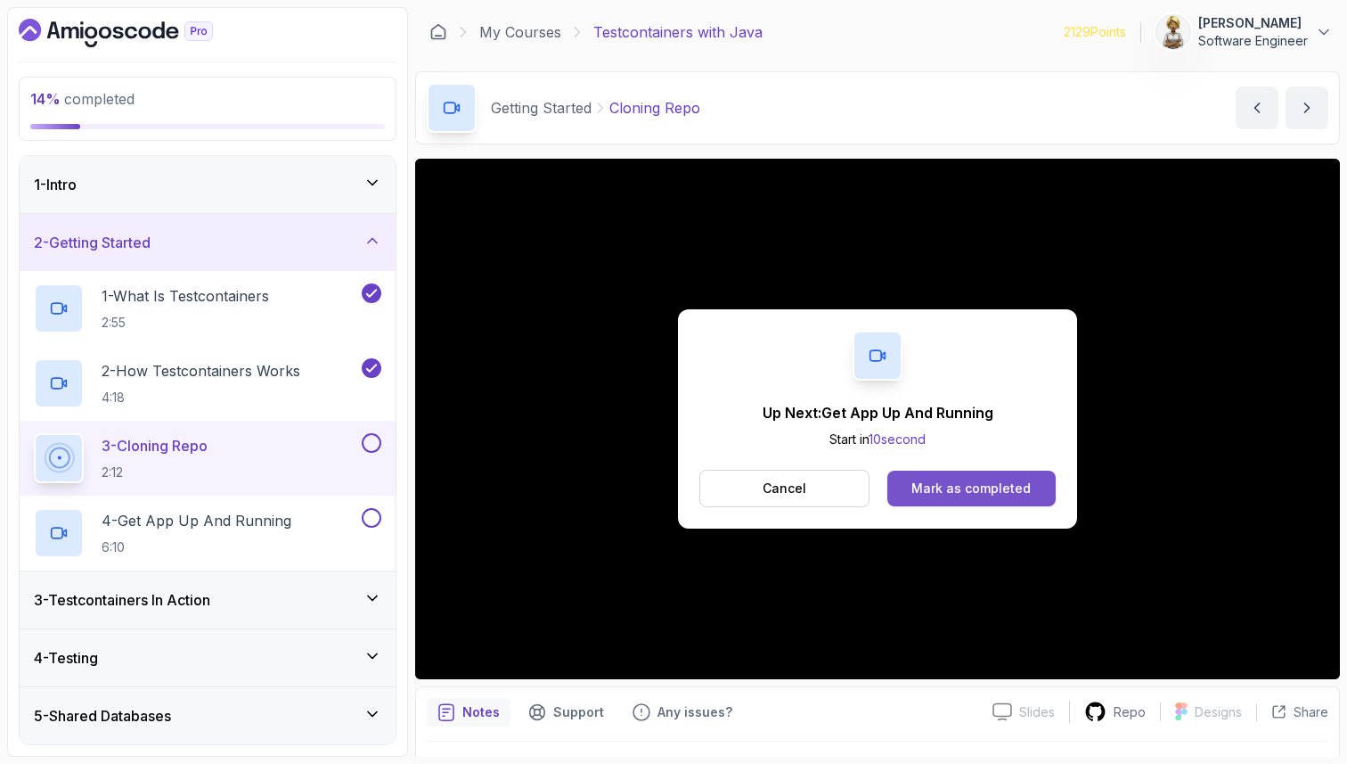
click at [961, 475] on button "Mark as completed" at bounding box center [972, 488] width 168 height 36
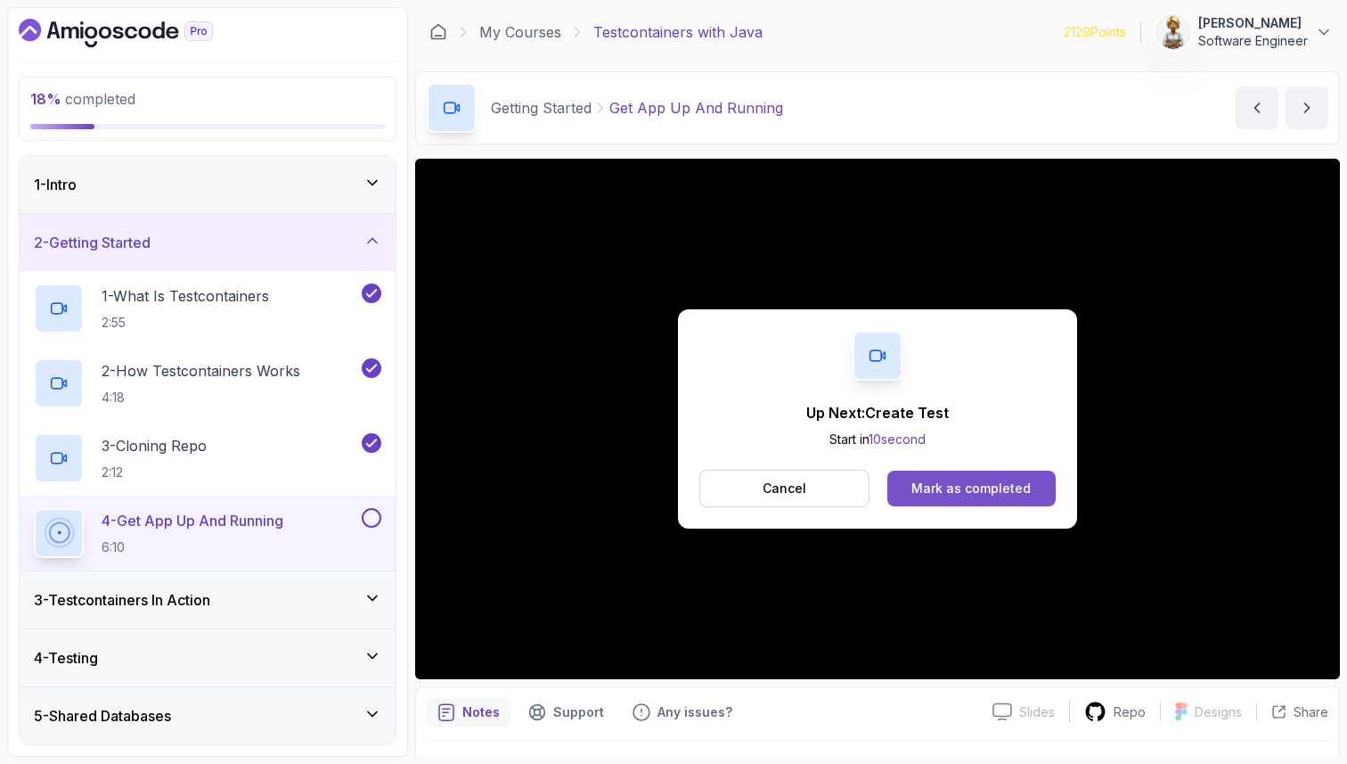
click at [957, 499] on button "Mark as completed" at bounding box center [972, 488] width 168 height 36
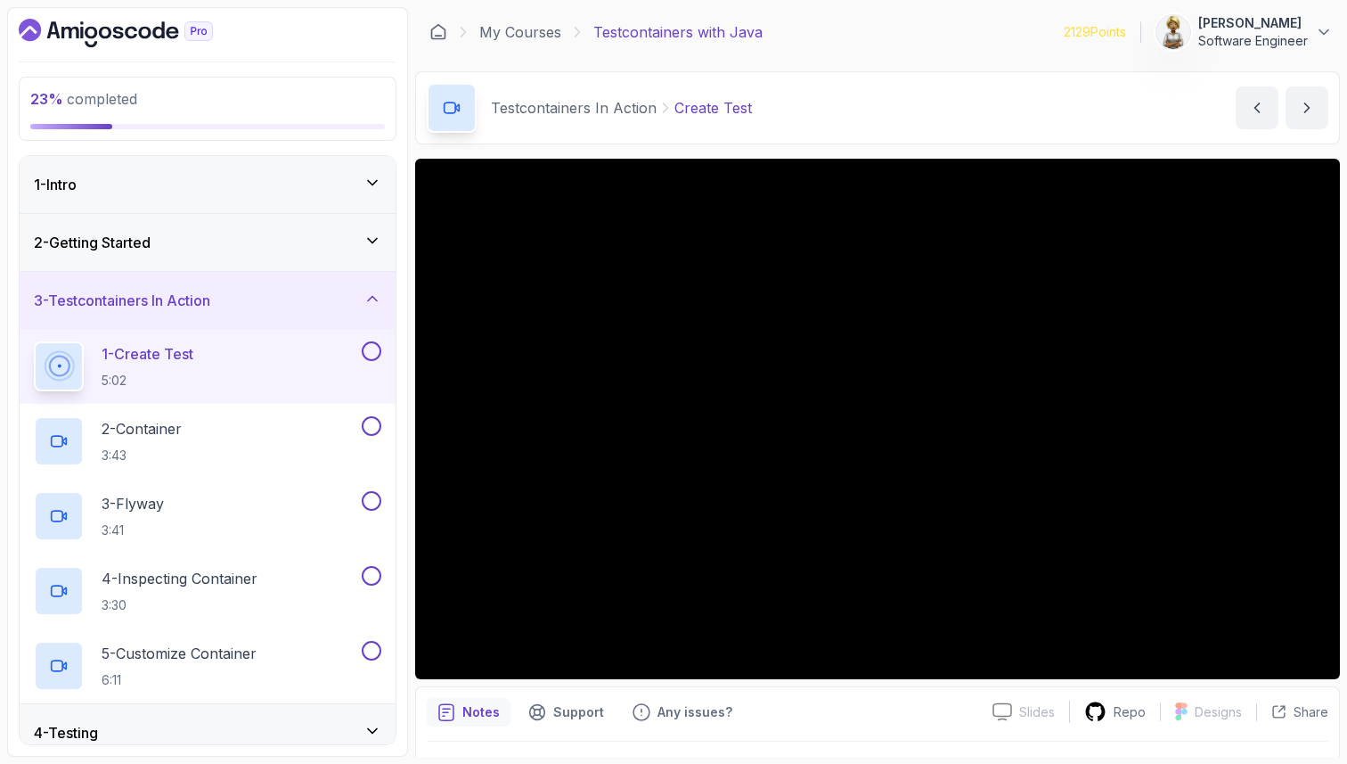
click at [146, 363] on p "1 - Create Test" at bounding box center [148, 353] width 92 height 21
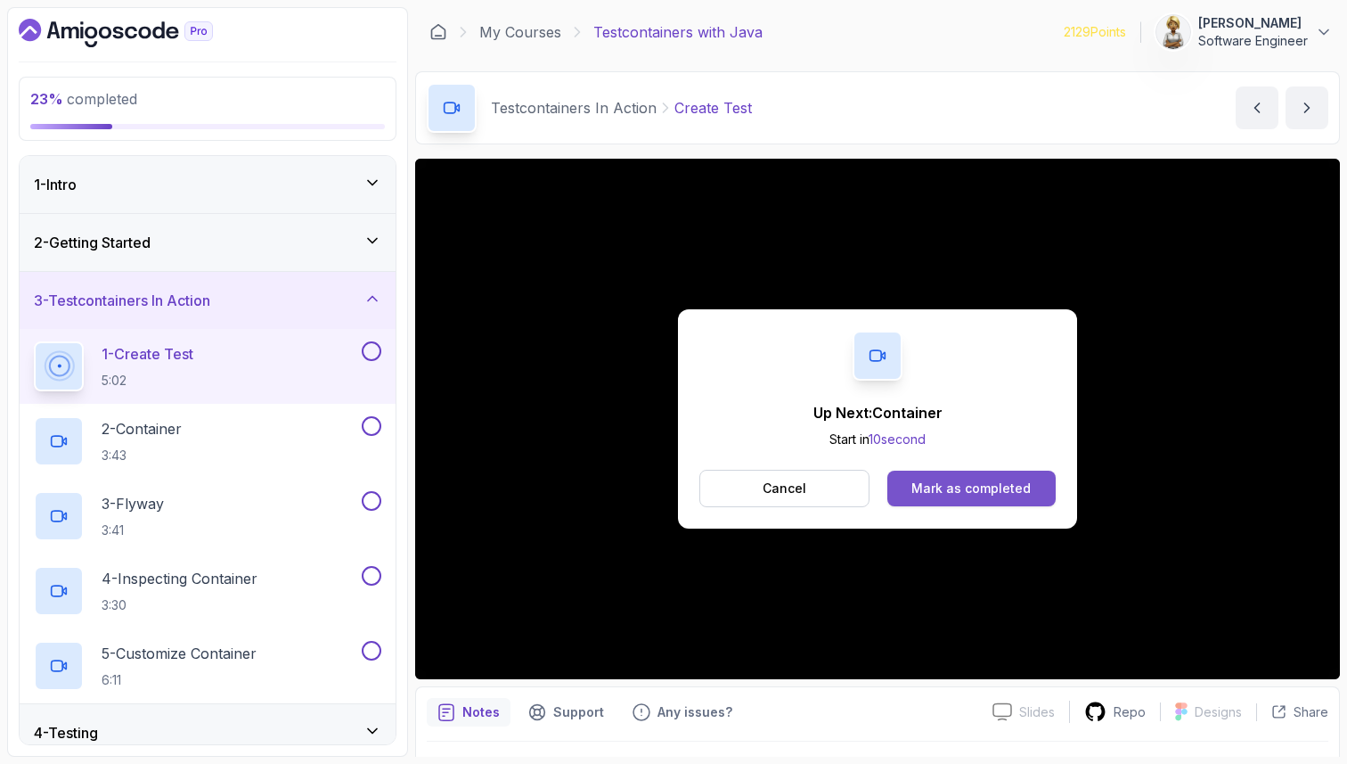
click at [981, 481] on div "Mark as completed" at bounding box center [971, 488] width 119 height 18
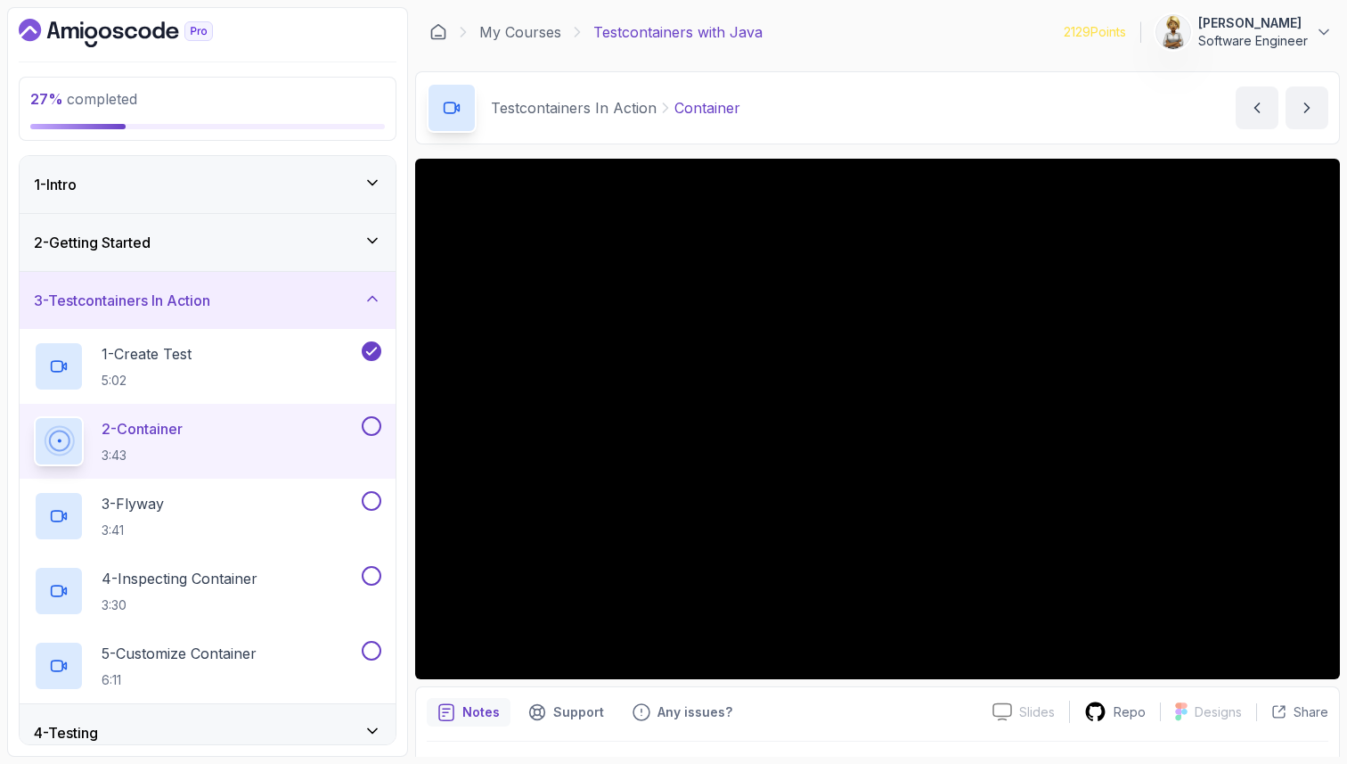
click at [378, 722] on icon at bounding box center [373, 731] width 18 height 18
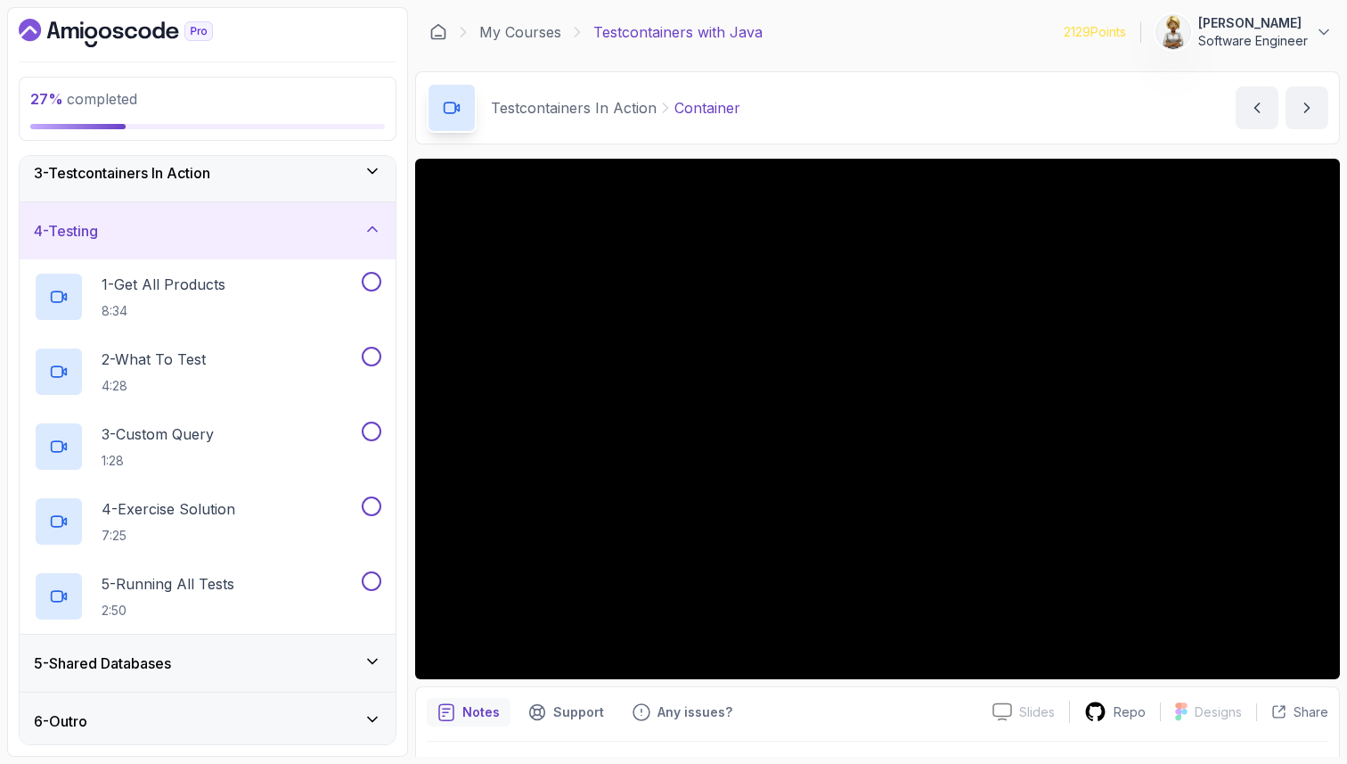
scroll to position [133, 0]
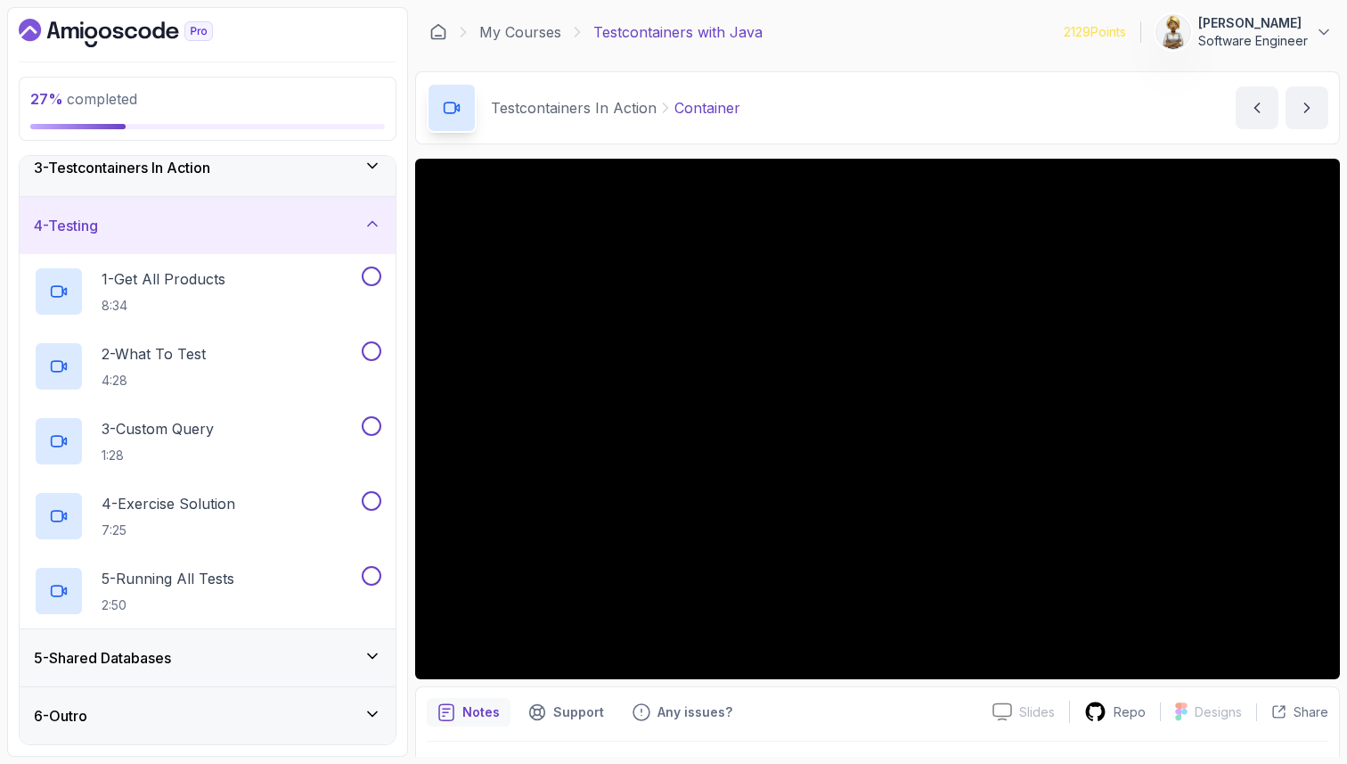
click at [371, 655] on icon at bounding box center [373, 656] width 18 height 18
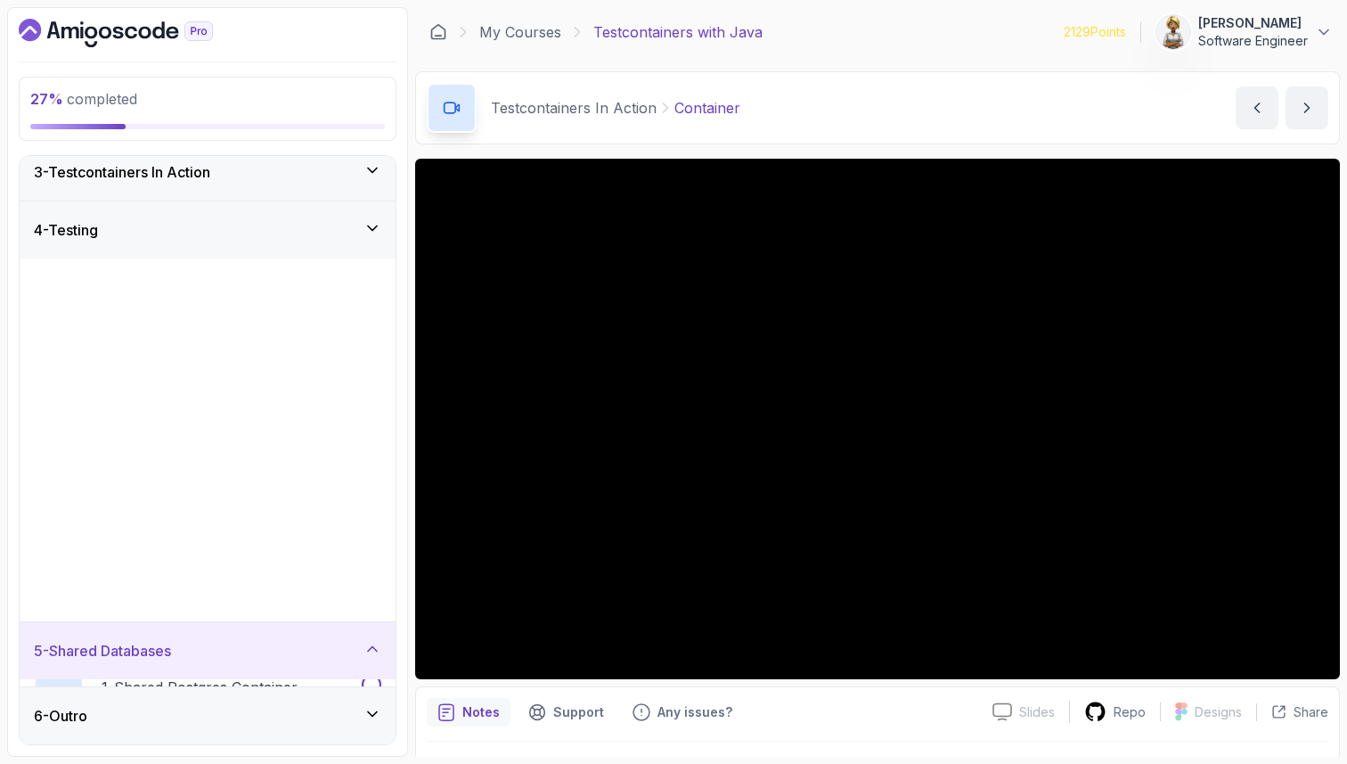
scroll to position [0, 0]
